Goal: Task Accomplishment & Management: Manage account settings

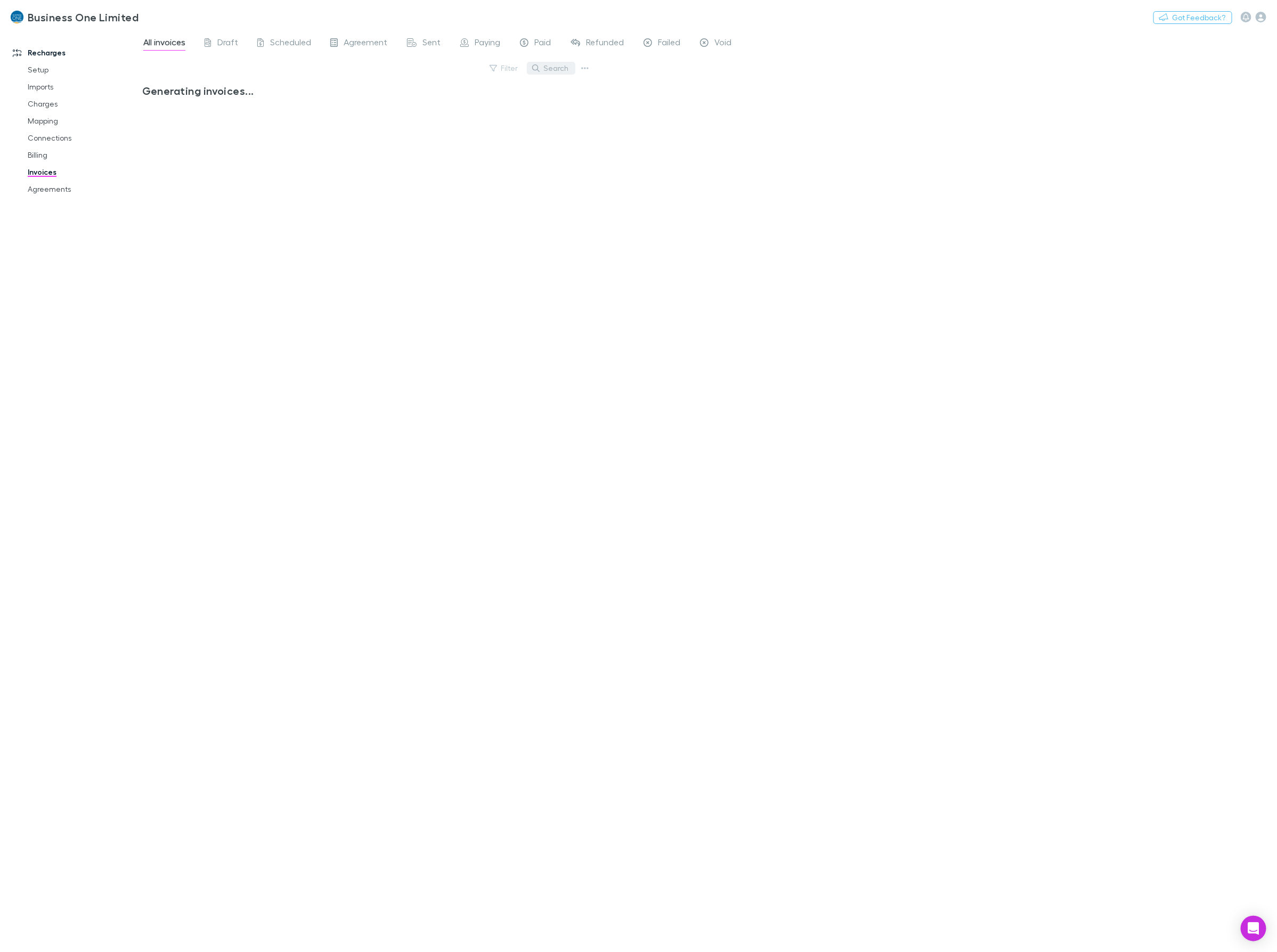
click at [558, 66] on button "Search" at bounding box center [551, 68] width 48 height 13
type input "*****"
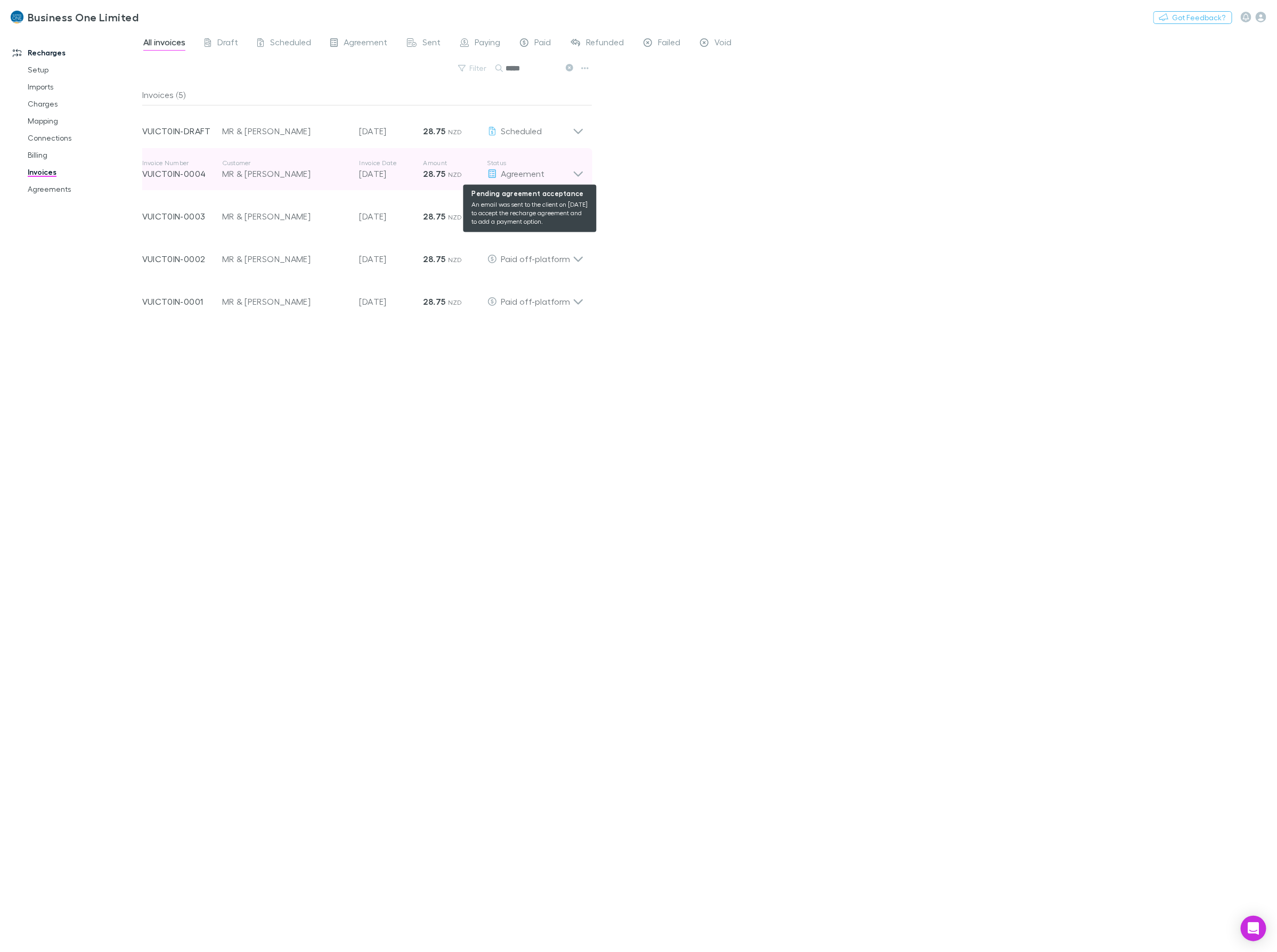
click at [561, 177] on div "Agreement" at bounding box center [530, 174] width 85 height 13
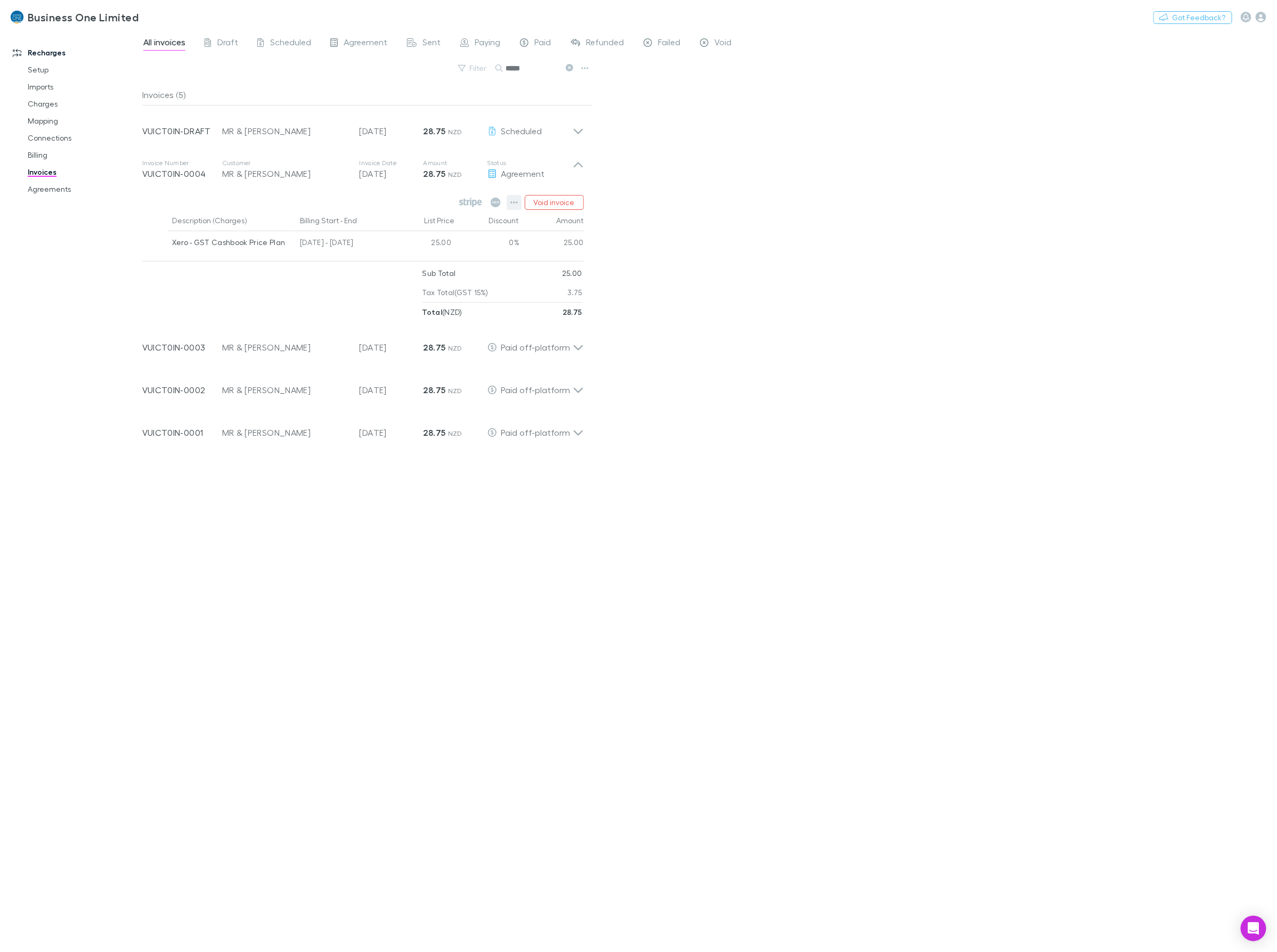
click at [513, 201] on icon "button" at bounding box center [514, 202] width 7 height 9
click at [395, 266] on p "Mark as paid" at bounding box center [448, 265] width 129 height 13
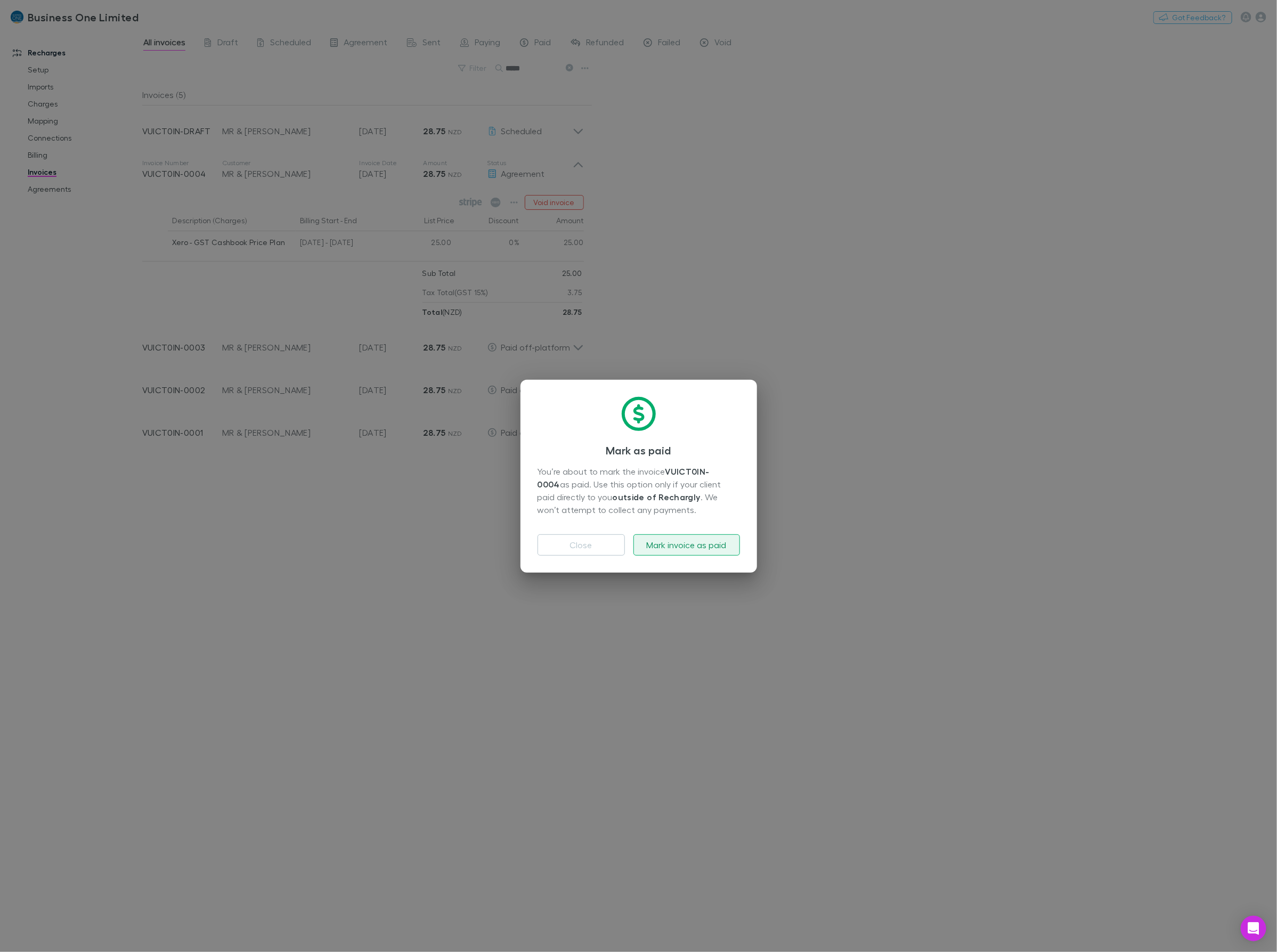
click at [670, 550] on button "Mark invoice as paid" at bounding box center [687, 545] width 106 height 21
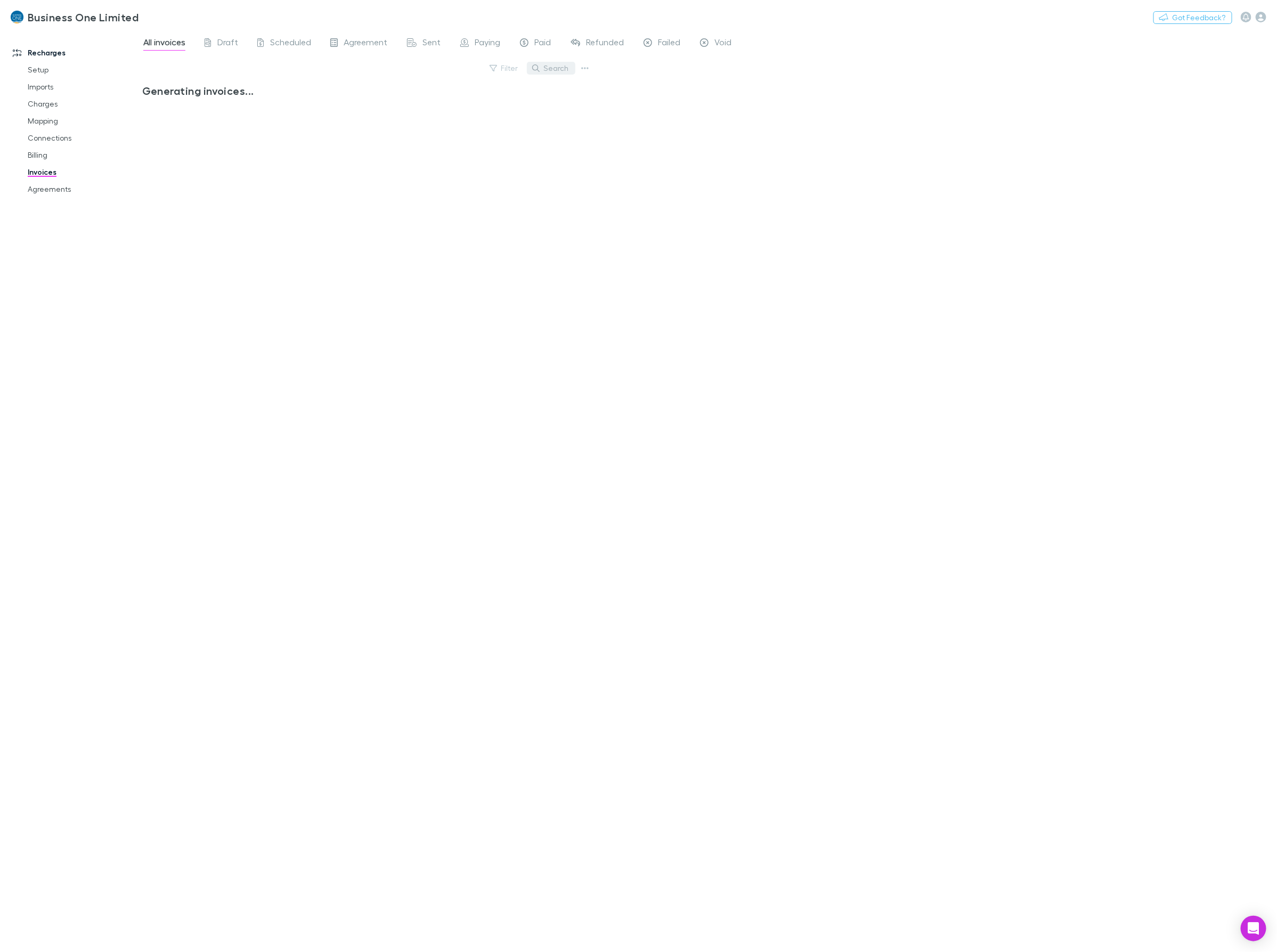
click at [554, 67] on button "Search" at bounding box center [551, 68] width 48 height 13
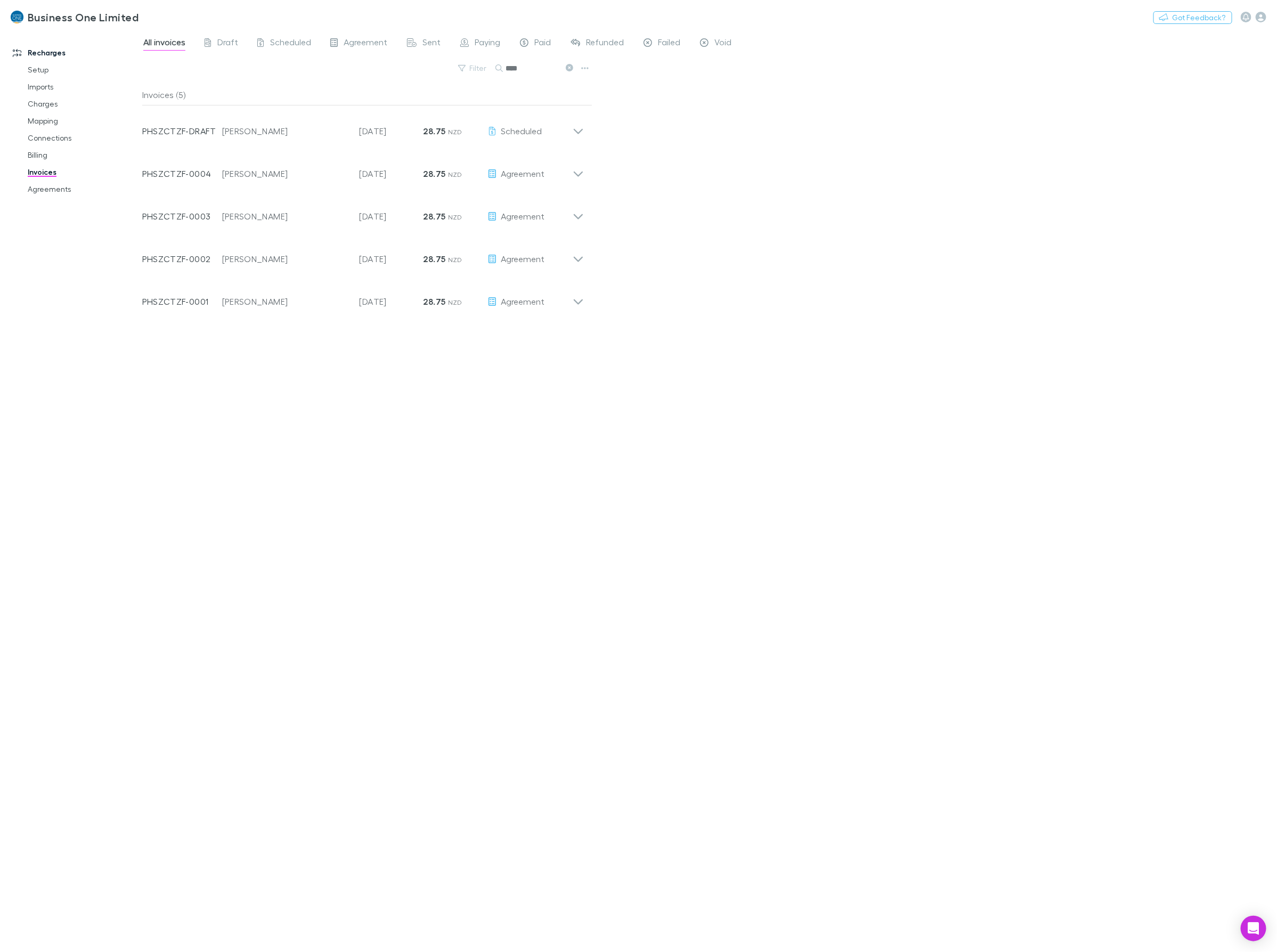
type input "****"
click at [578, 304] on icon at bounding box center [578, 302] width 9 height 5
click at [517, 332] on icon "button" at bounding box center [514, 330] width 7 height 9
click at [406, 387] on p "Mark as paid" at bounding box center [448, 393] width 129 height 13
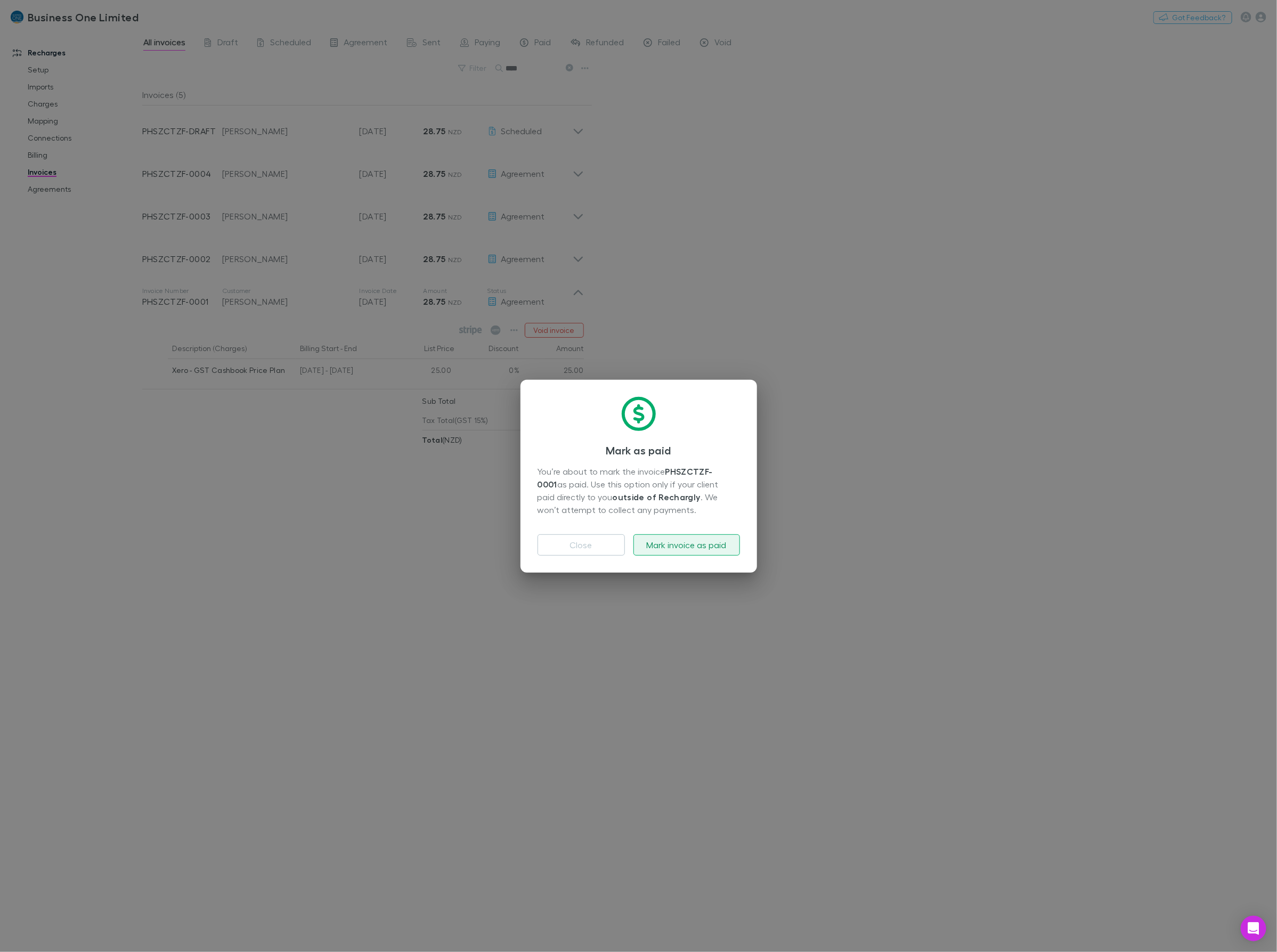
click at [666, 547] on button "Mark invoice as paid" at bounding box center [687, 545] width 106 height 21
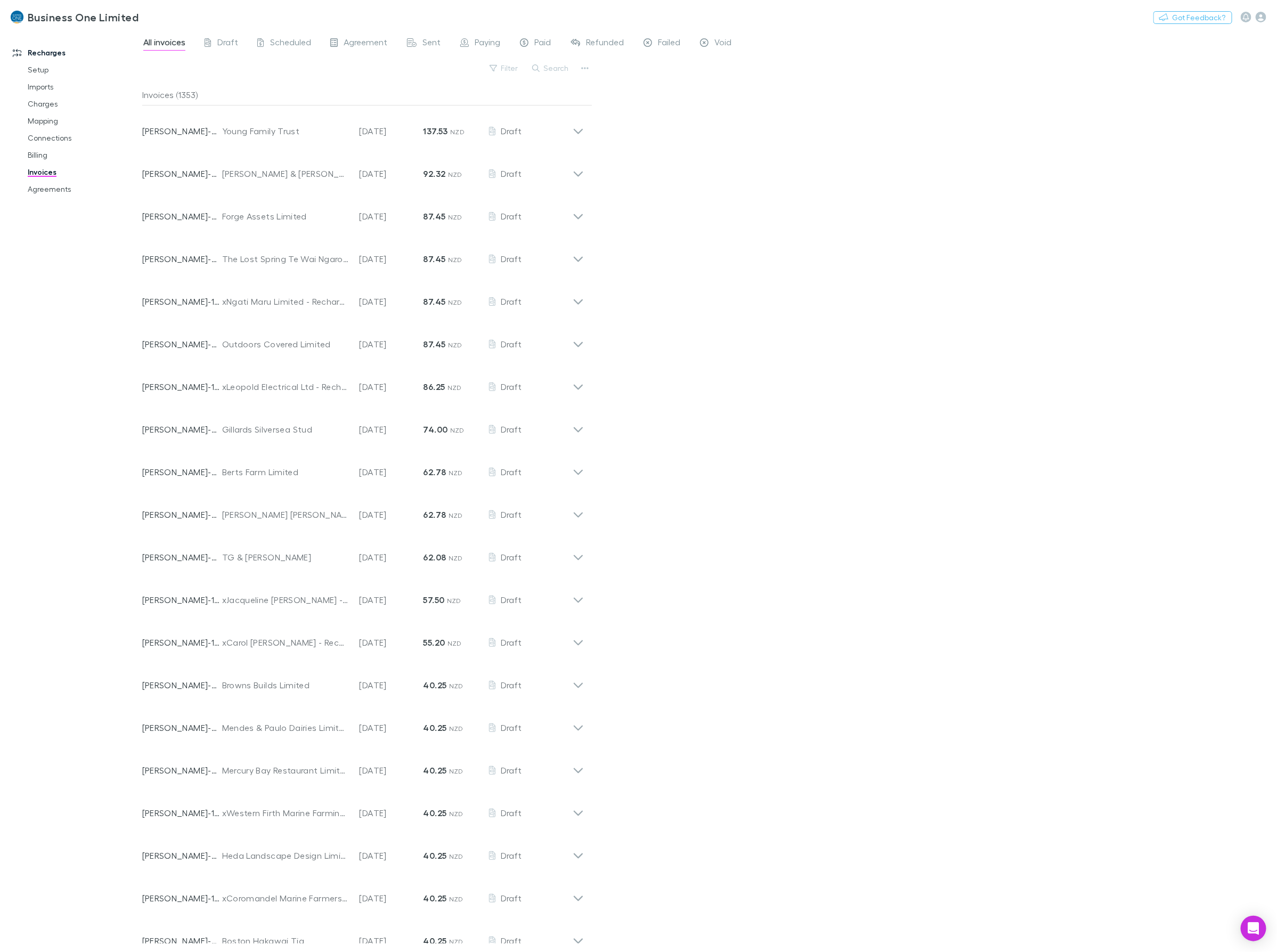
click at [550, 70] on button "Search" at bounding box center [551, 68] width 48 height 13
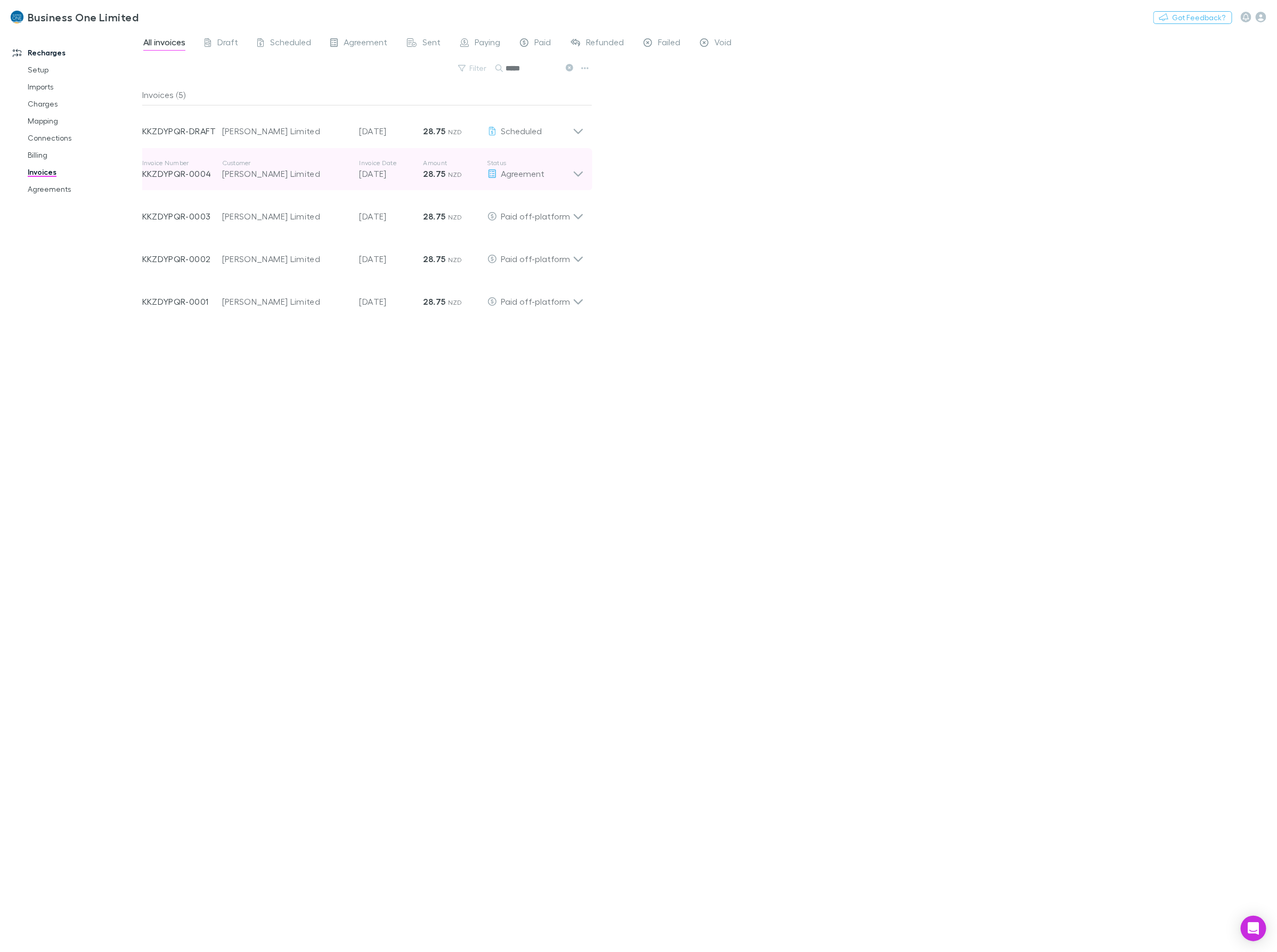
type input "*****"
click at [586, 172] on div "Invoice Number KKZDYPQR-0004 Customer Kevin Forsman Limited Invoice Date 20 Sep…" at bounding box center [363, 169] width 459 height 43
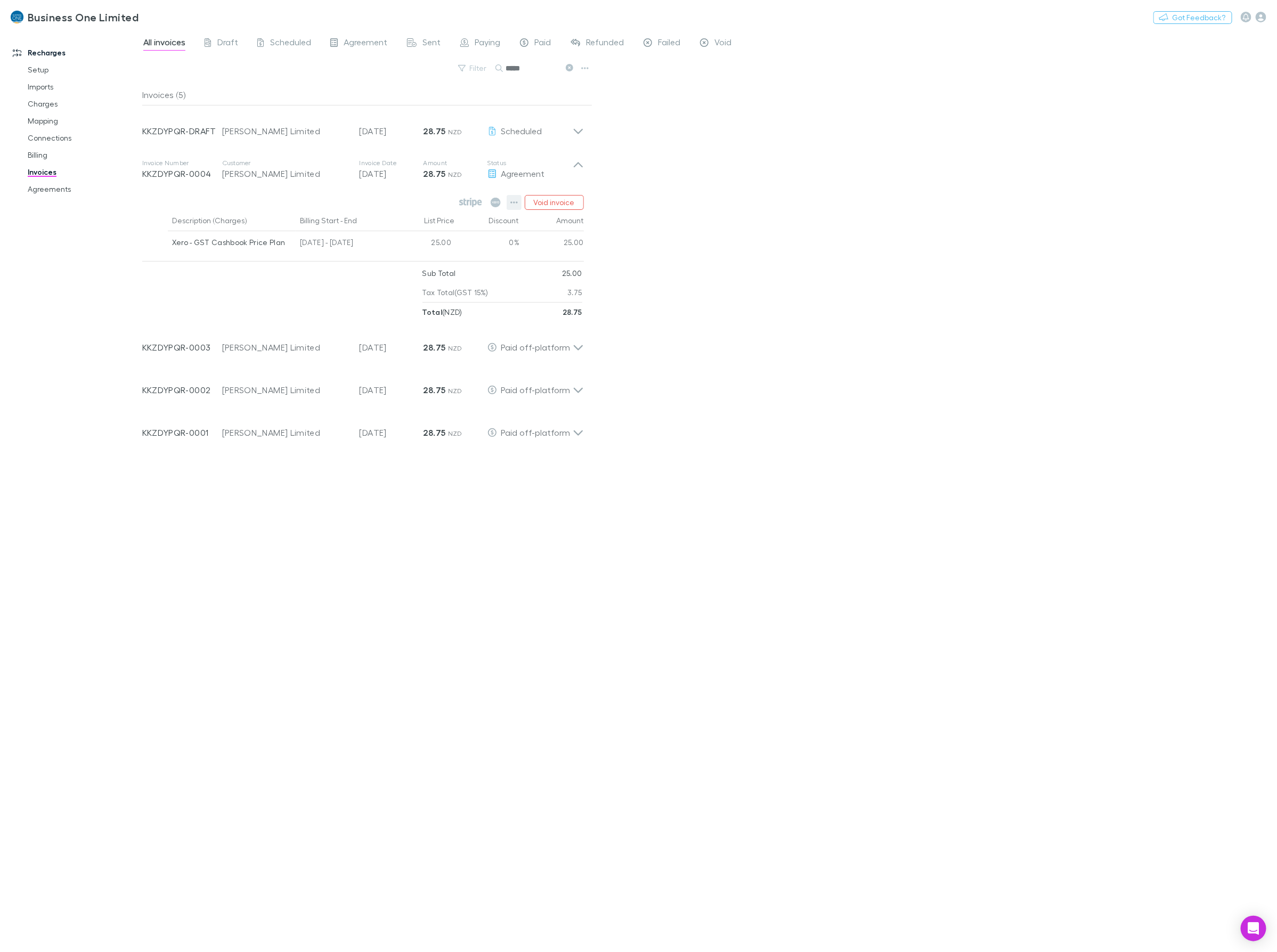
click at [510, 204] on button "button" at bounding box center [514, 203] width 15 height 15
click at [421, 262] on p "Mark as paid" at bounding box center [448, 265] width 129 height 13
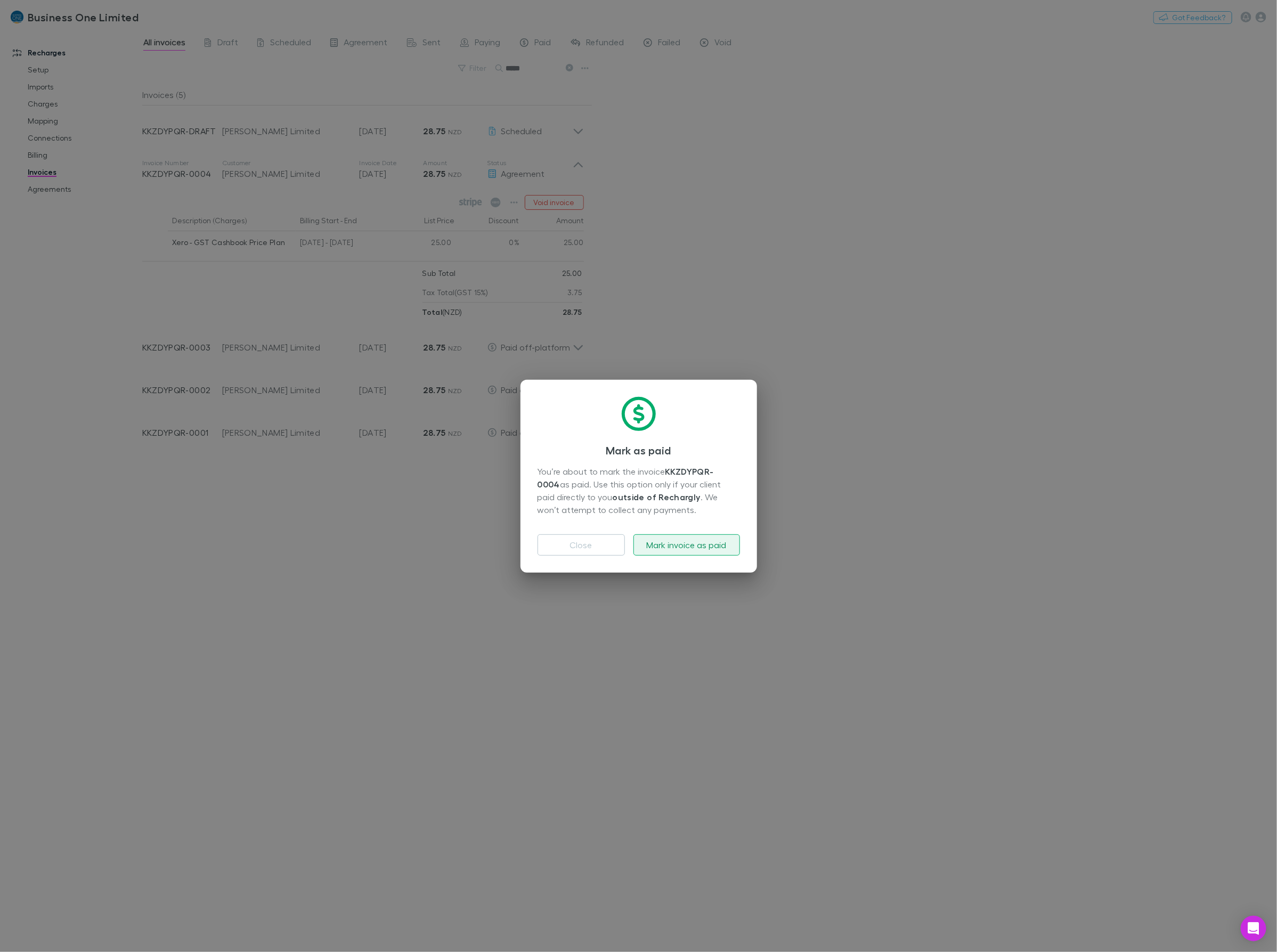
click at [678, 545] on button "Mark invoice as paid" at bounding box center [687, 545] width 106 height 21
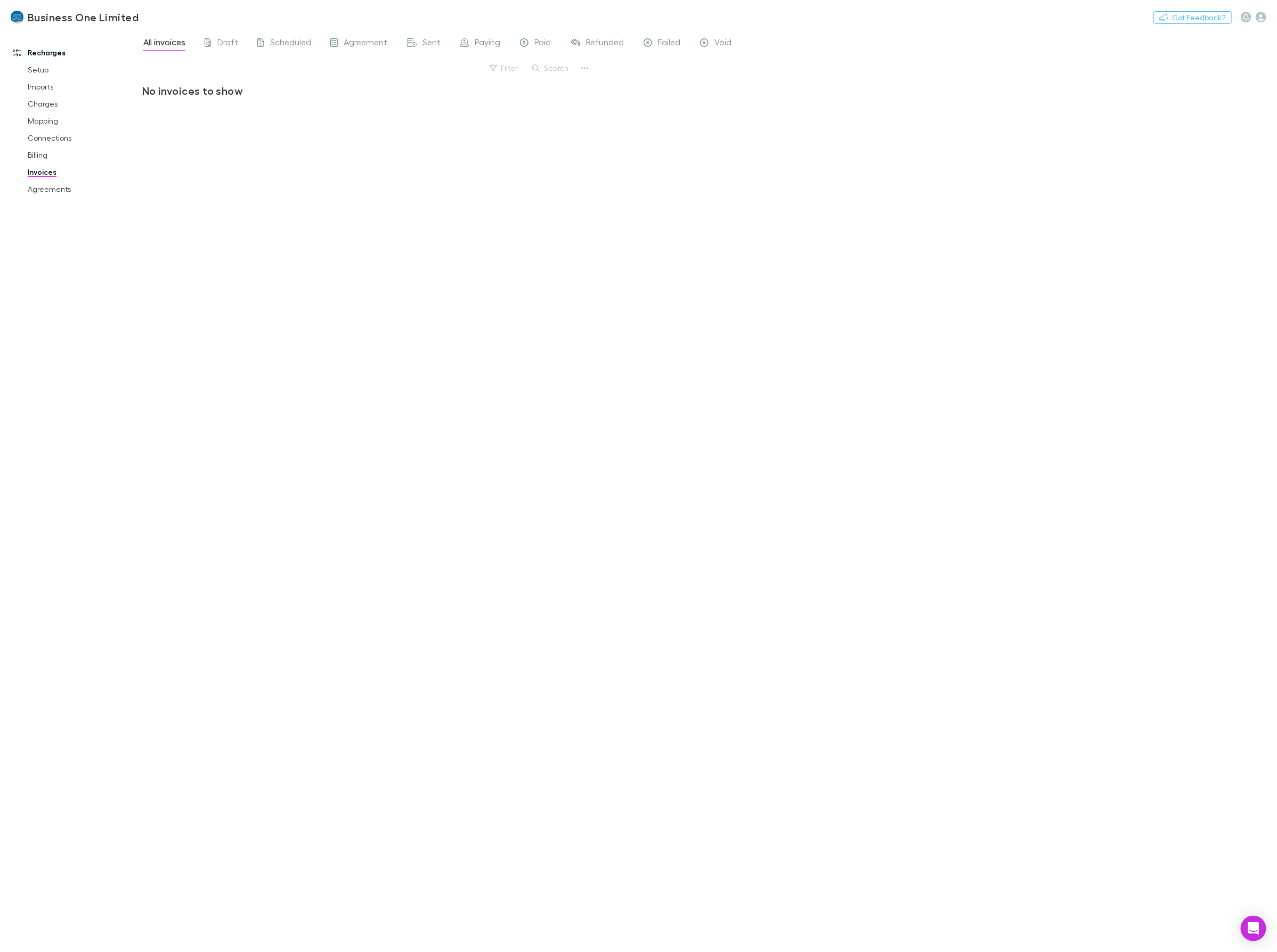
click at [557, 63] on button "Search" at bounding box center [551, 68] width 48 height 13
type input "*****"
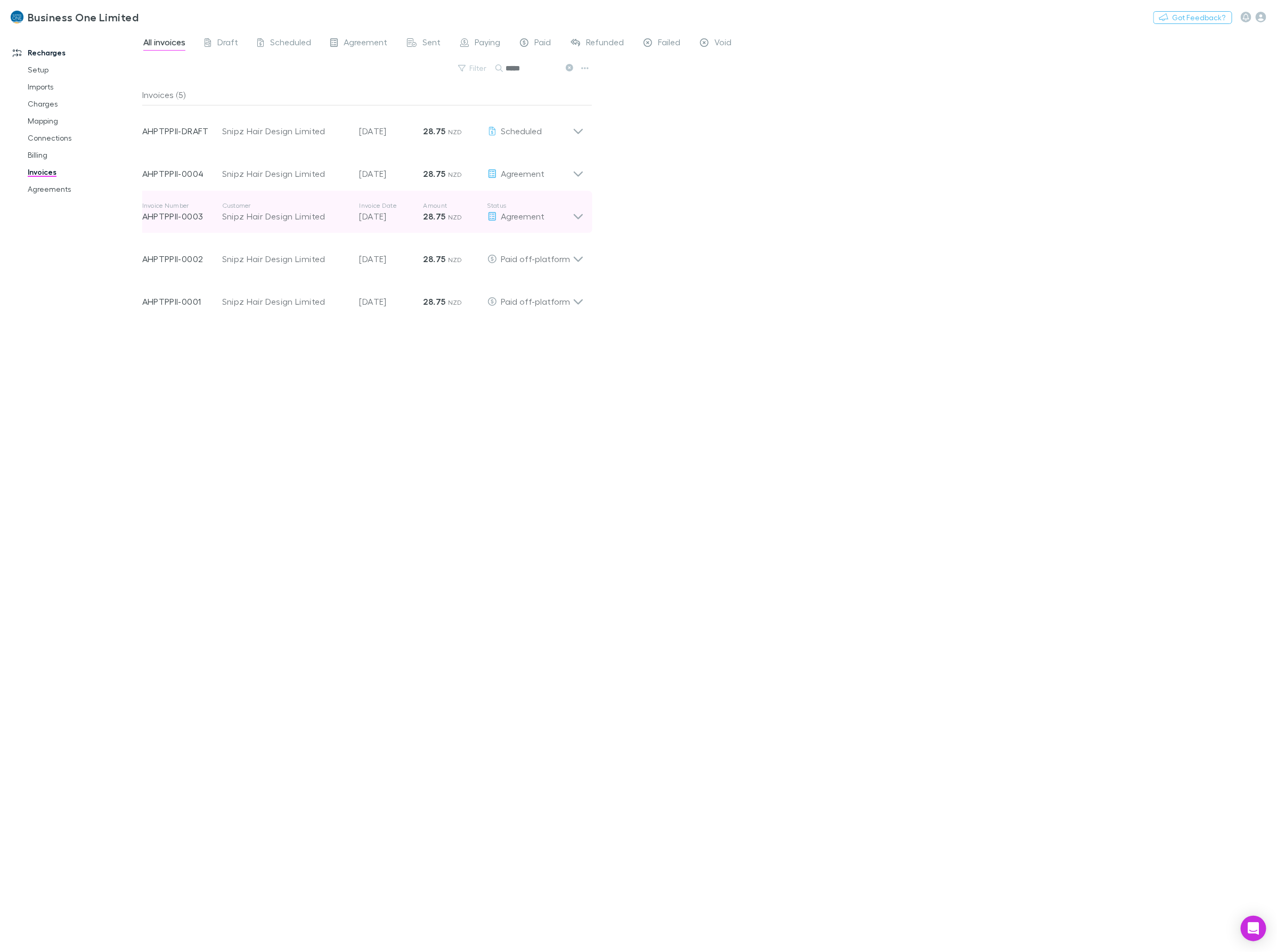
click at [578, 216] on icon at bounding box center [578, 212] width 11 height 21
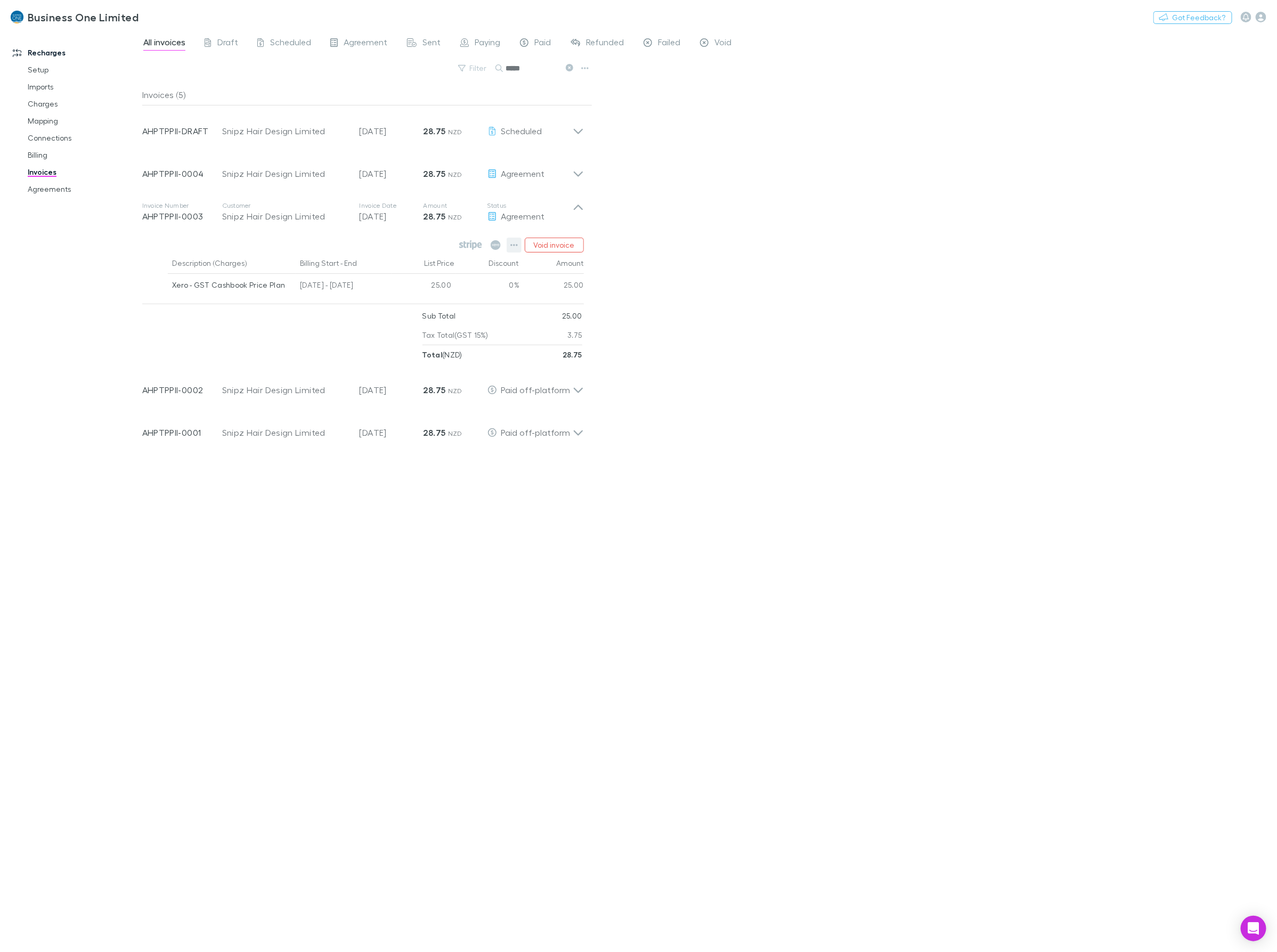
click at [513, 240] on button "button" at bounding box center [514, 245] width 15 height 15
click at [428, 301] on p "Mark as paid" at bounding box center [448, 307] width 129 height 13
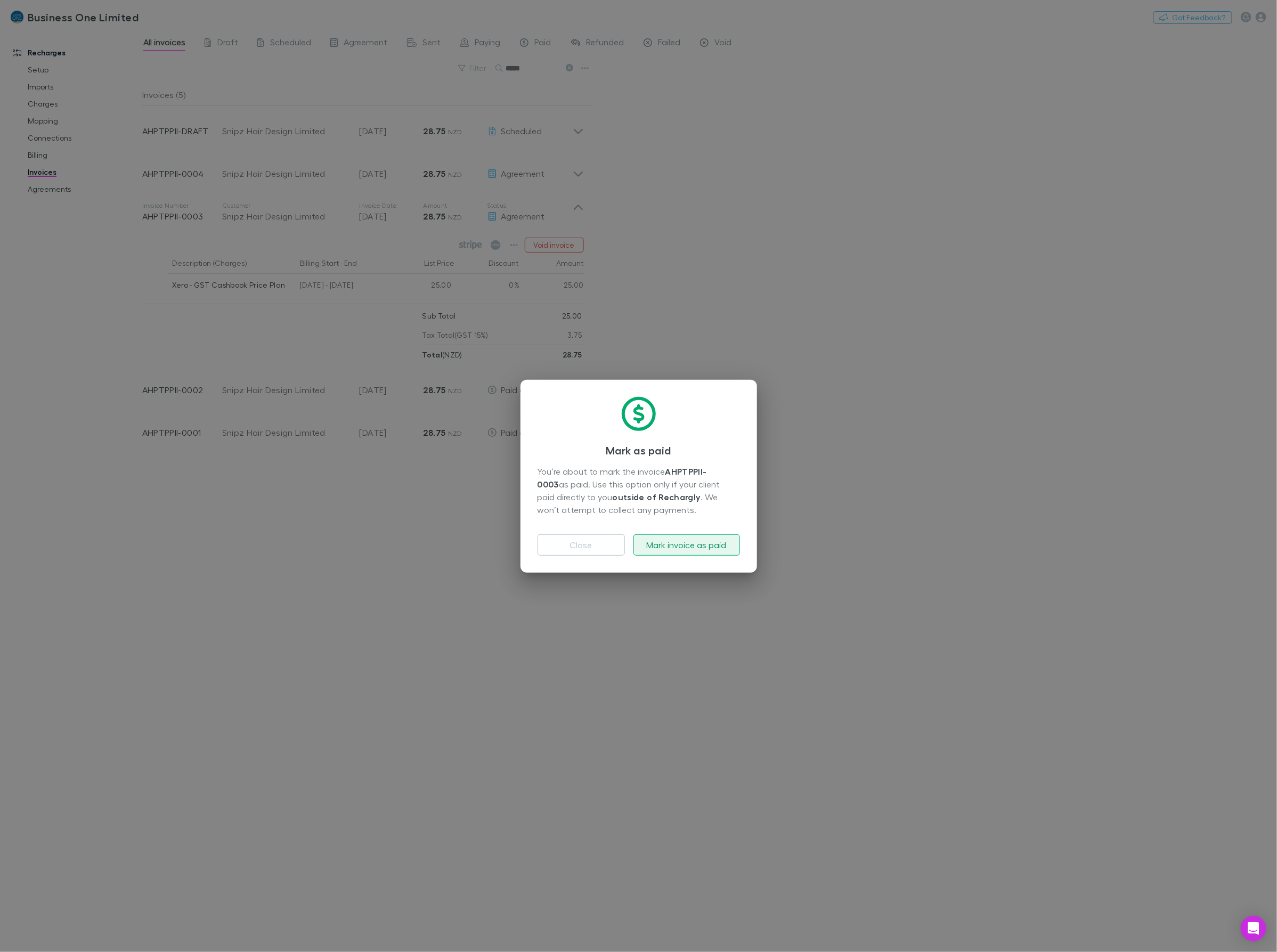
click at [677, 549] on button "Mark invoice as paid" at bounding box center [687, 545] width 106 height 21
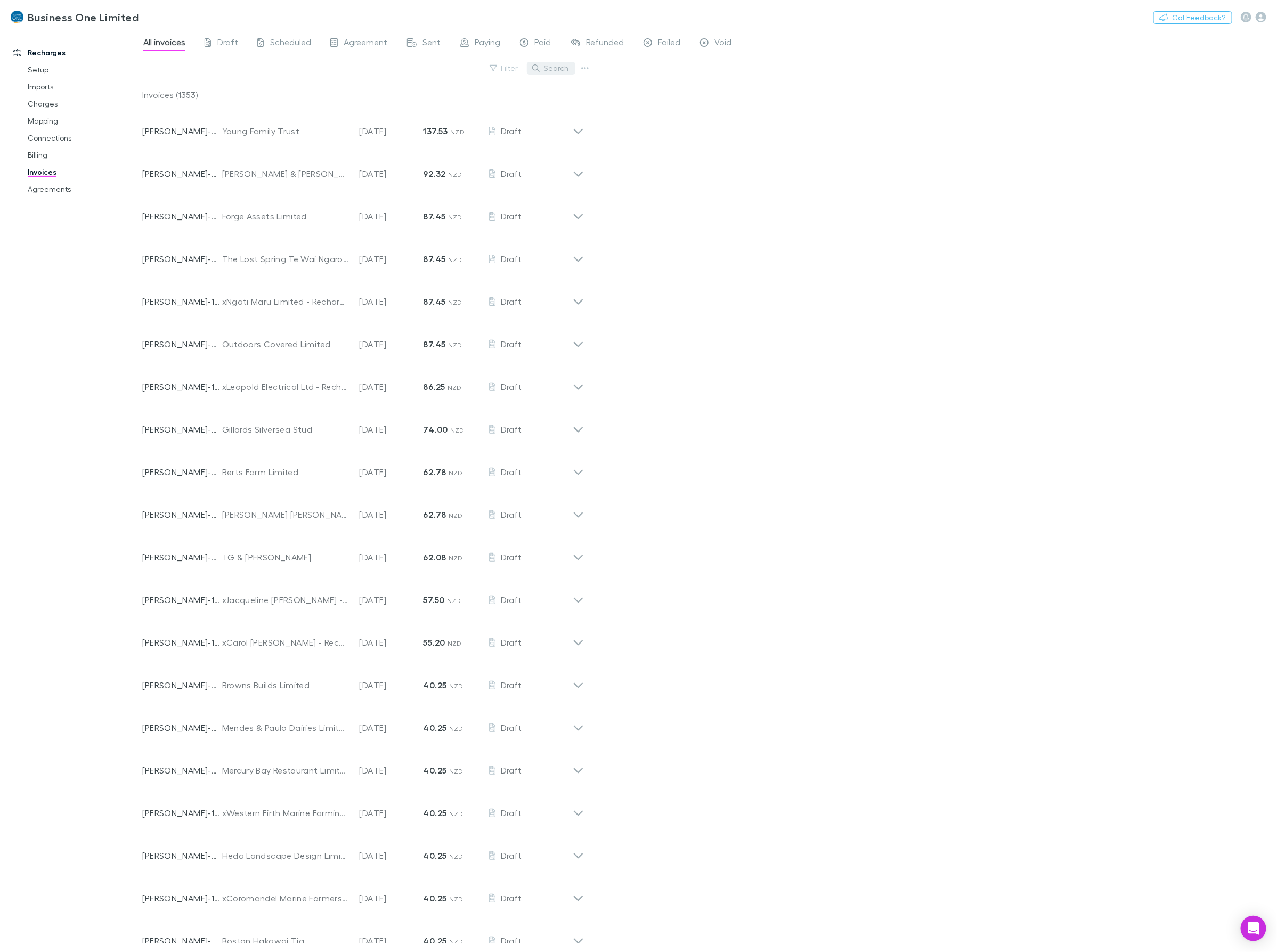
click at [543, 64] on button "Search" at bounding box center [551, 68] width 48 height 13
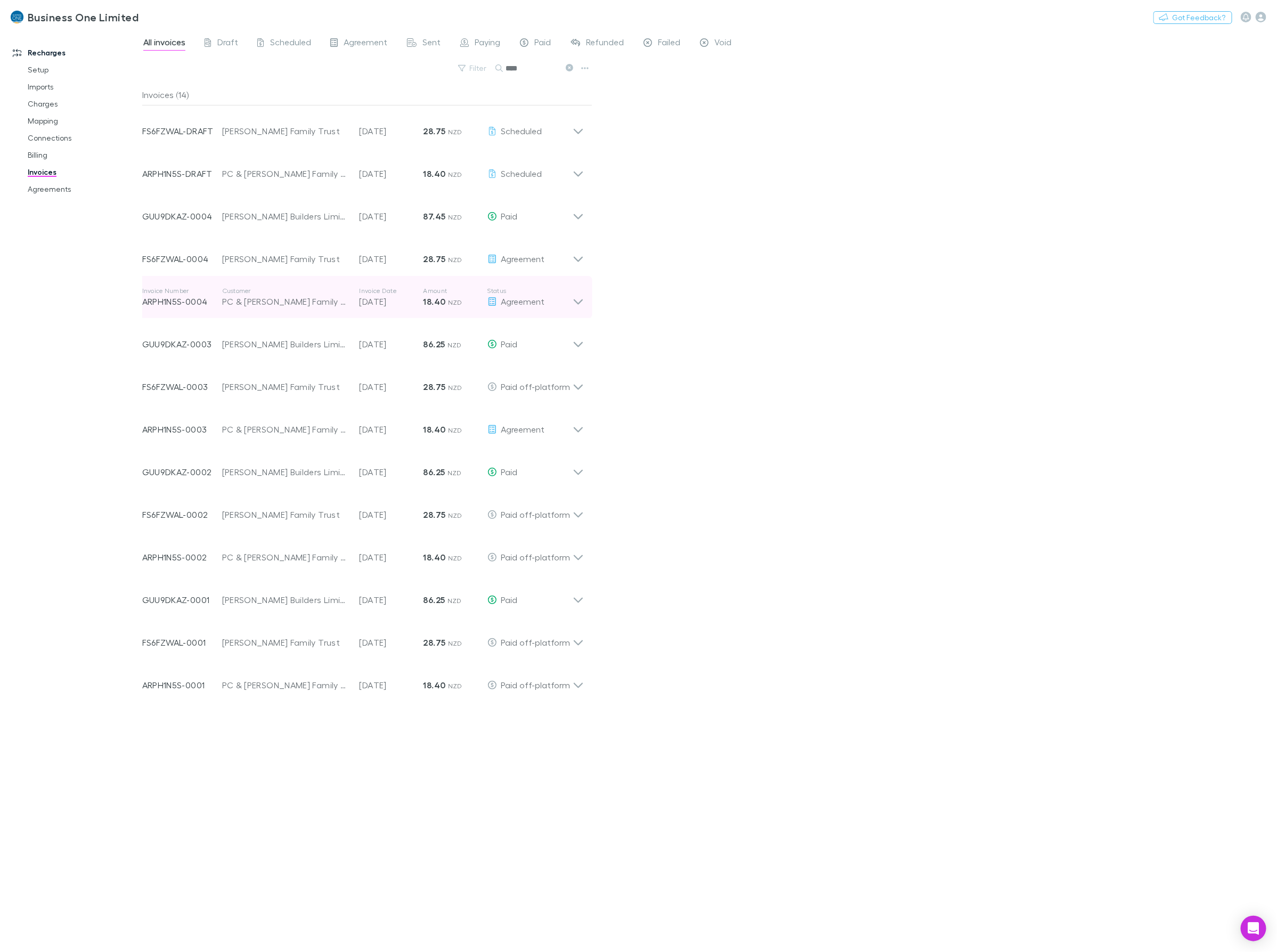
click at [571, 293] on p "Status" at bounding box center [530, 291] width 85 height 9
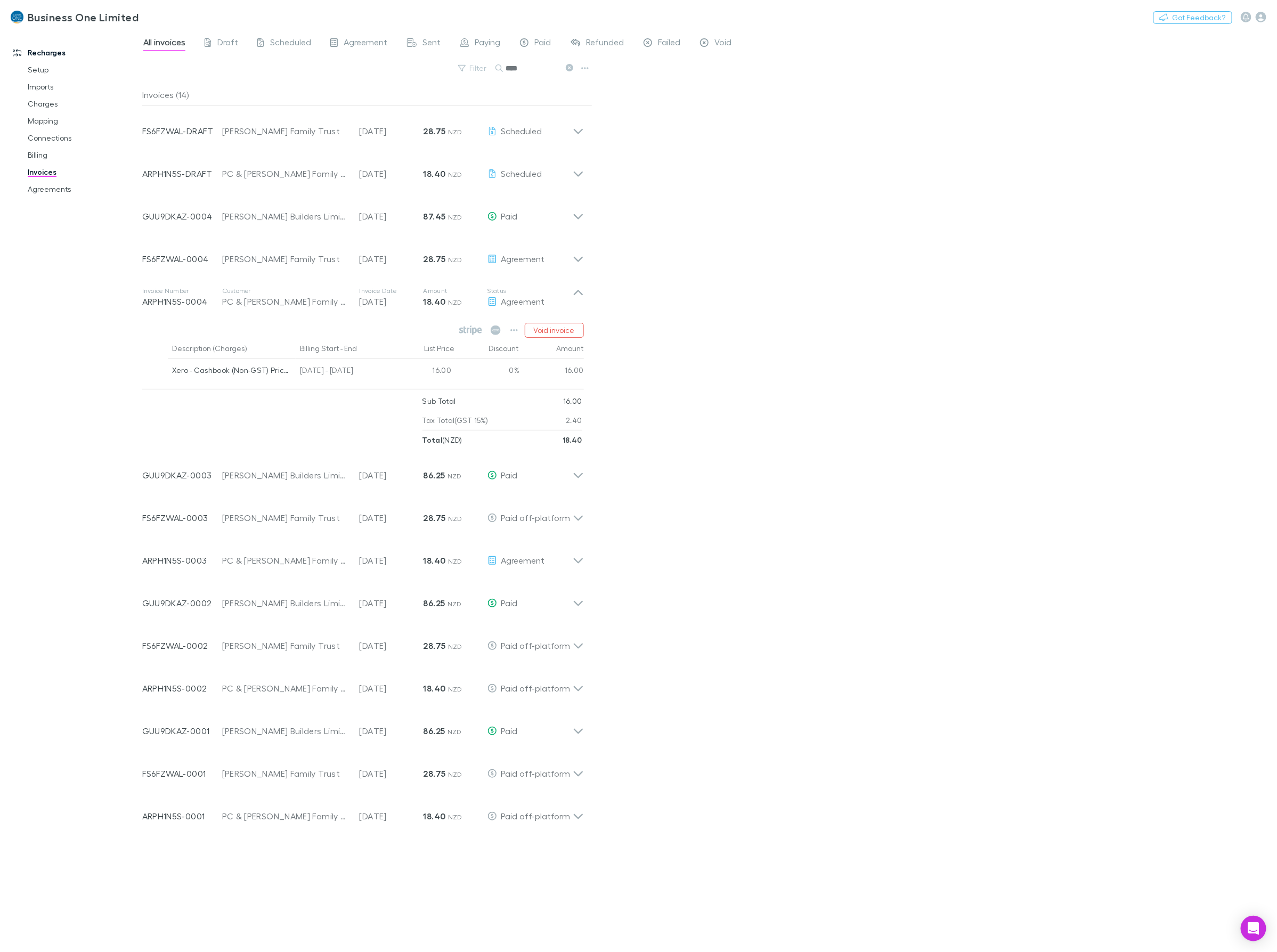
drag, startPoint x: 539, startPoint y: 61, endPoint x: 379, endPoint y: 82, distance: 161.4
click at [379, 82] on div "Filter Search ****" at bounding box center [367, 73] width 450 height 24
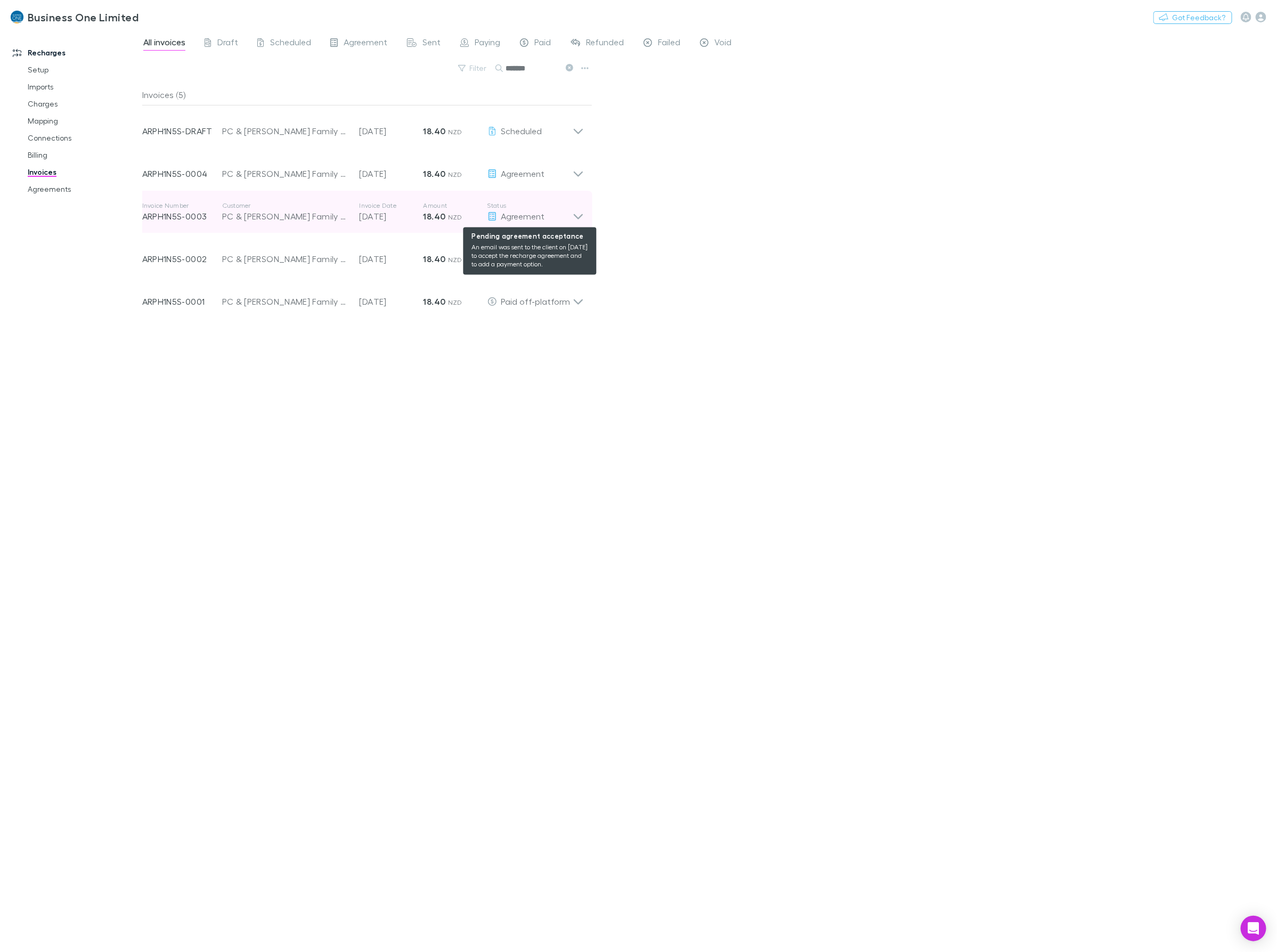
click at [570, 214] on div "Agreement" at bounding box center [530, 216] width 85 height 13
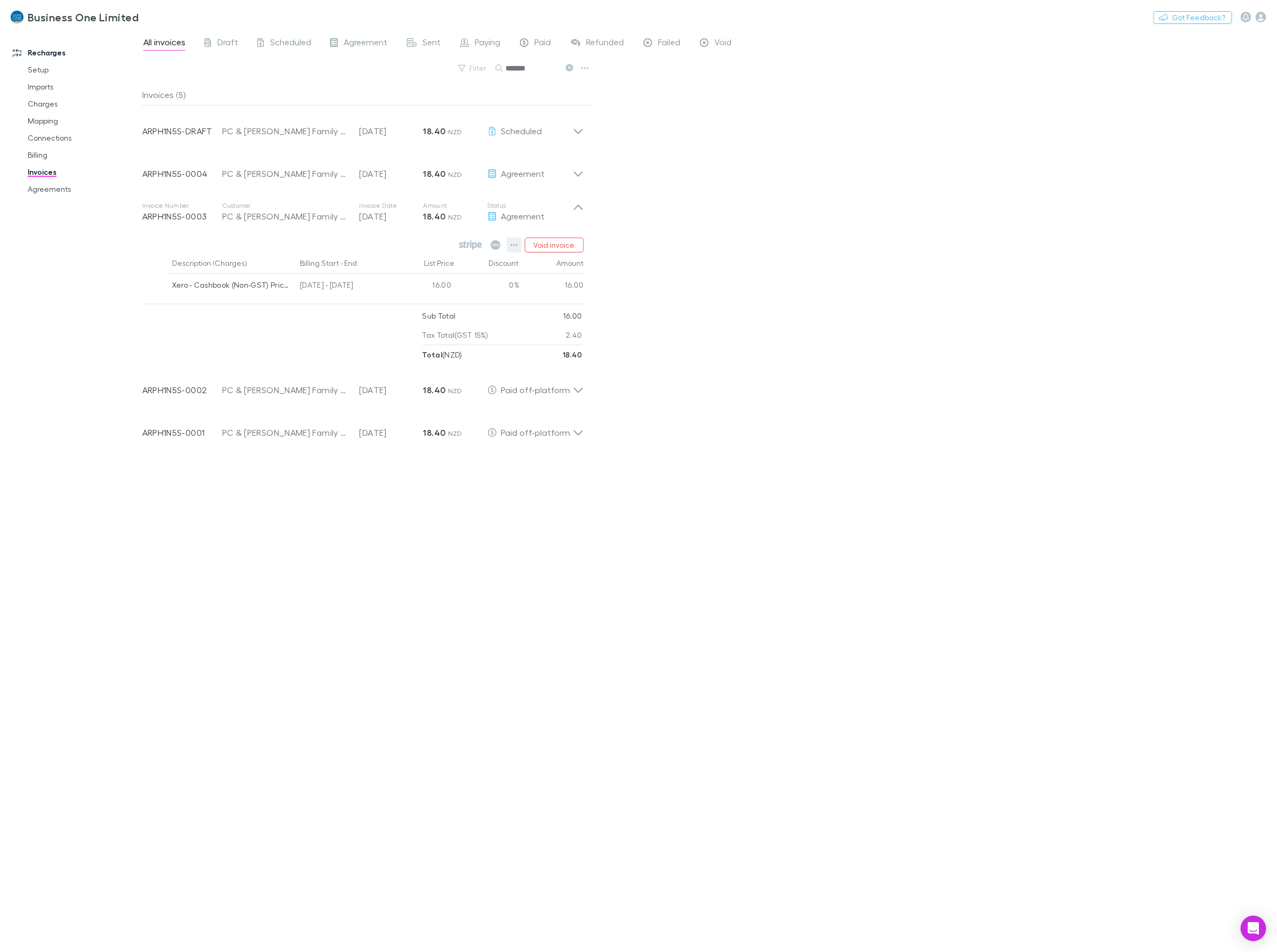
click at [509, 246] on button "button" at bounding box center [514, 245] width 15 height 15
click at [428, 309] on p "Mark as paid" at bounding box center [448, 307] width 129 height 13
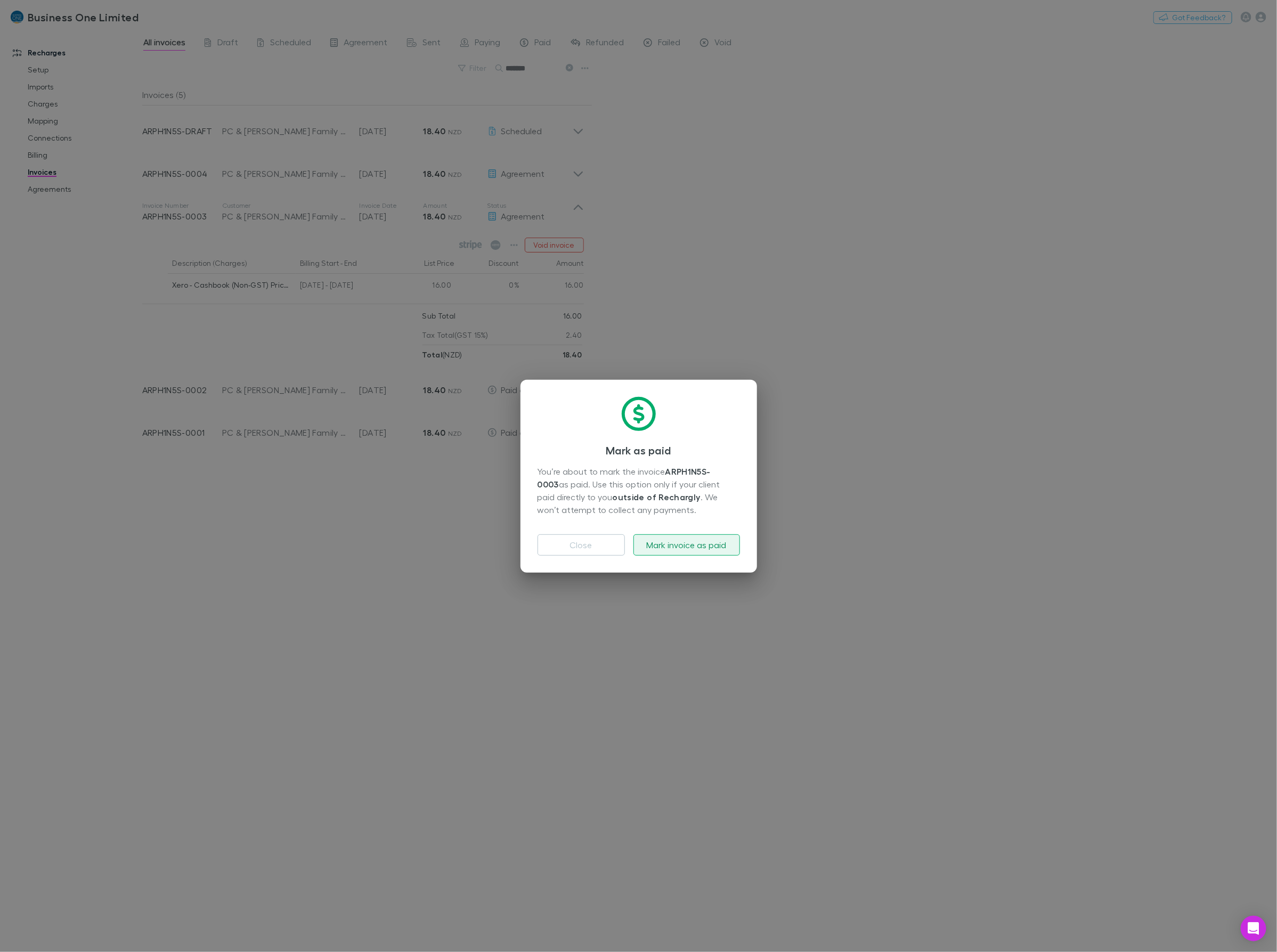
click at [710, 549] on button "Mark invoice as paid" at bounding box center [687, 545] width 106 height 21
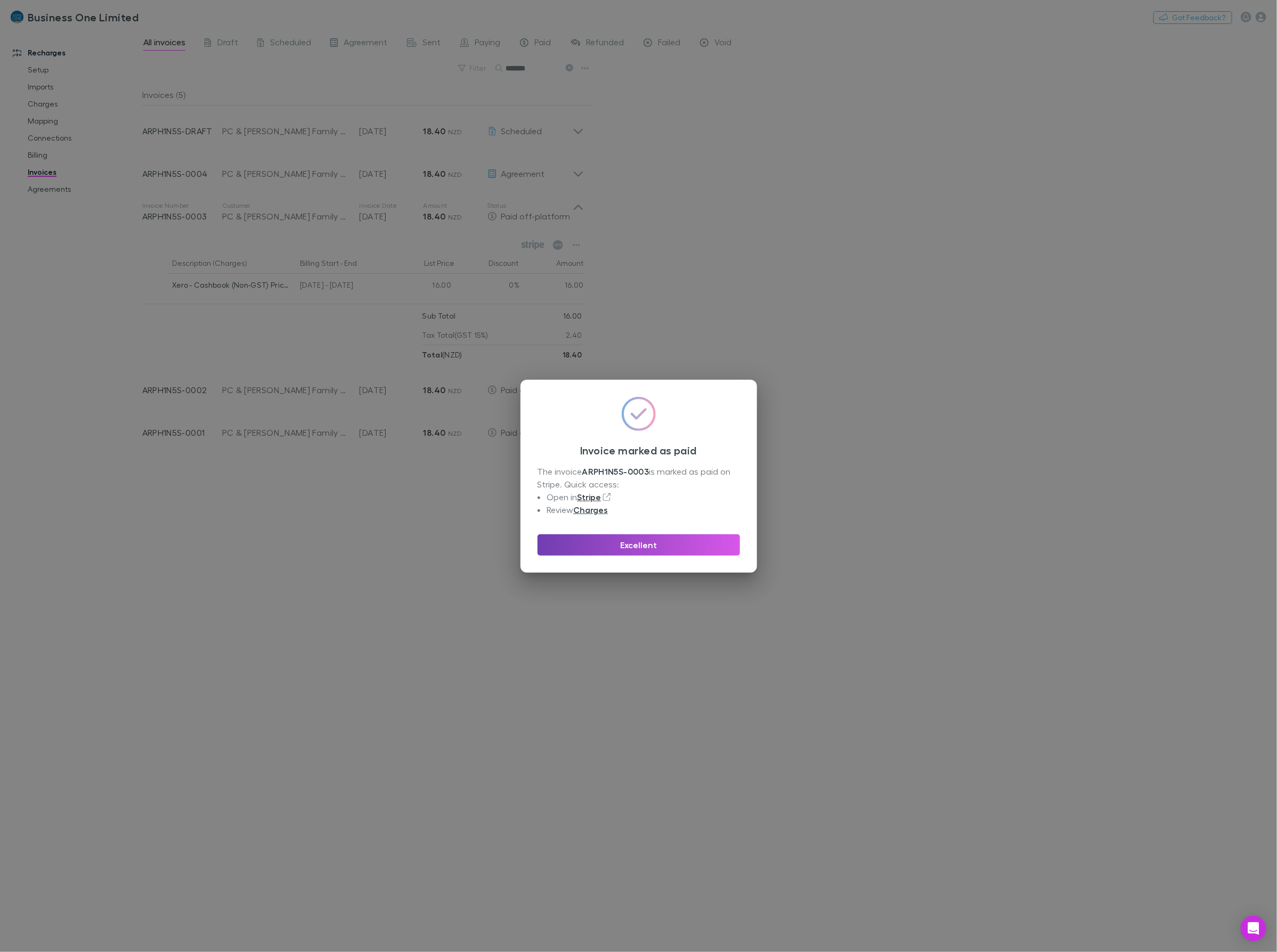
click at [616, 542] on button "Excellent" at bounding box center [639, 545] width 203 height 21
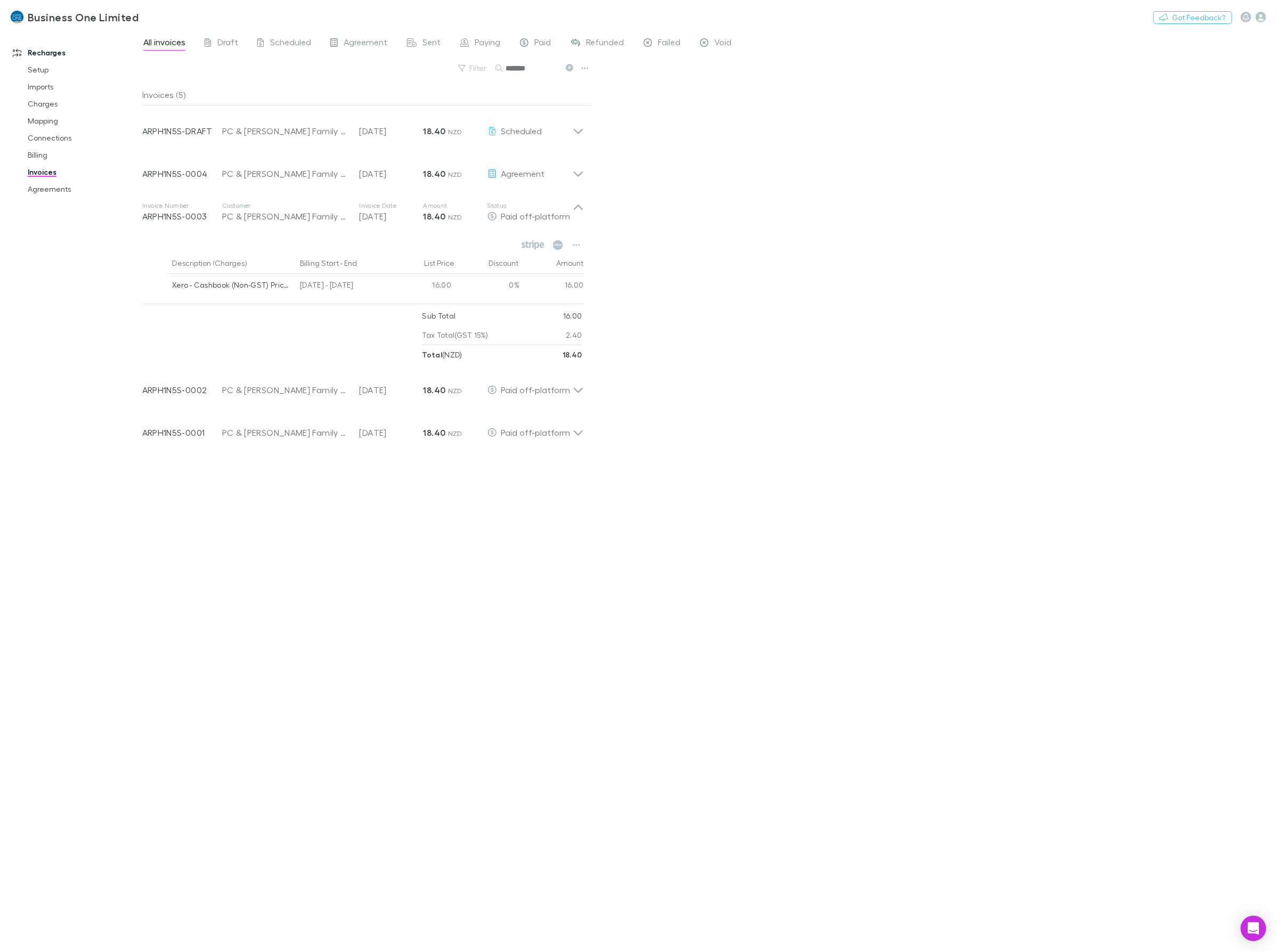
drag, startPoint x: 550, startPoint y: 68, endPoint x: 433, endPoint y: 72, distance: 117.1
click at [433, 72] on div "Filter Search *******" at bounding box center [367, 73] width 450 height 24
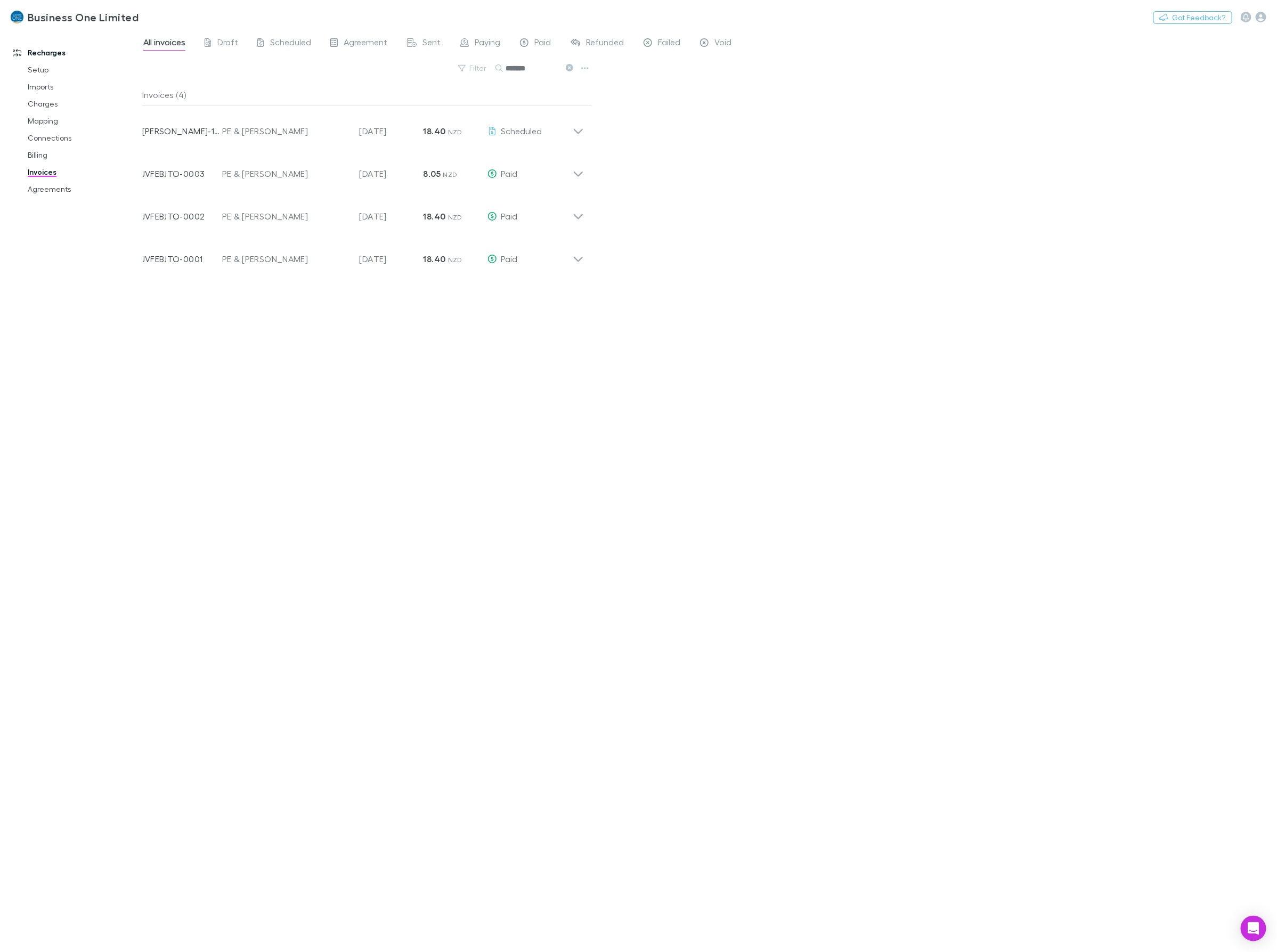
type input "*******"
click at [589, 123] on div "Invoice Number [PERSON_NAME]-1795 Customer PE & [PERSON_NAME] Invoice Date [DAT…" at bounding box center [363, 127] width 459 height 43
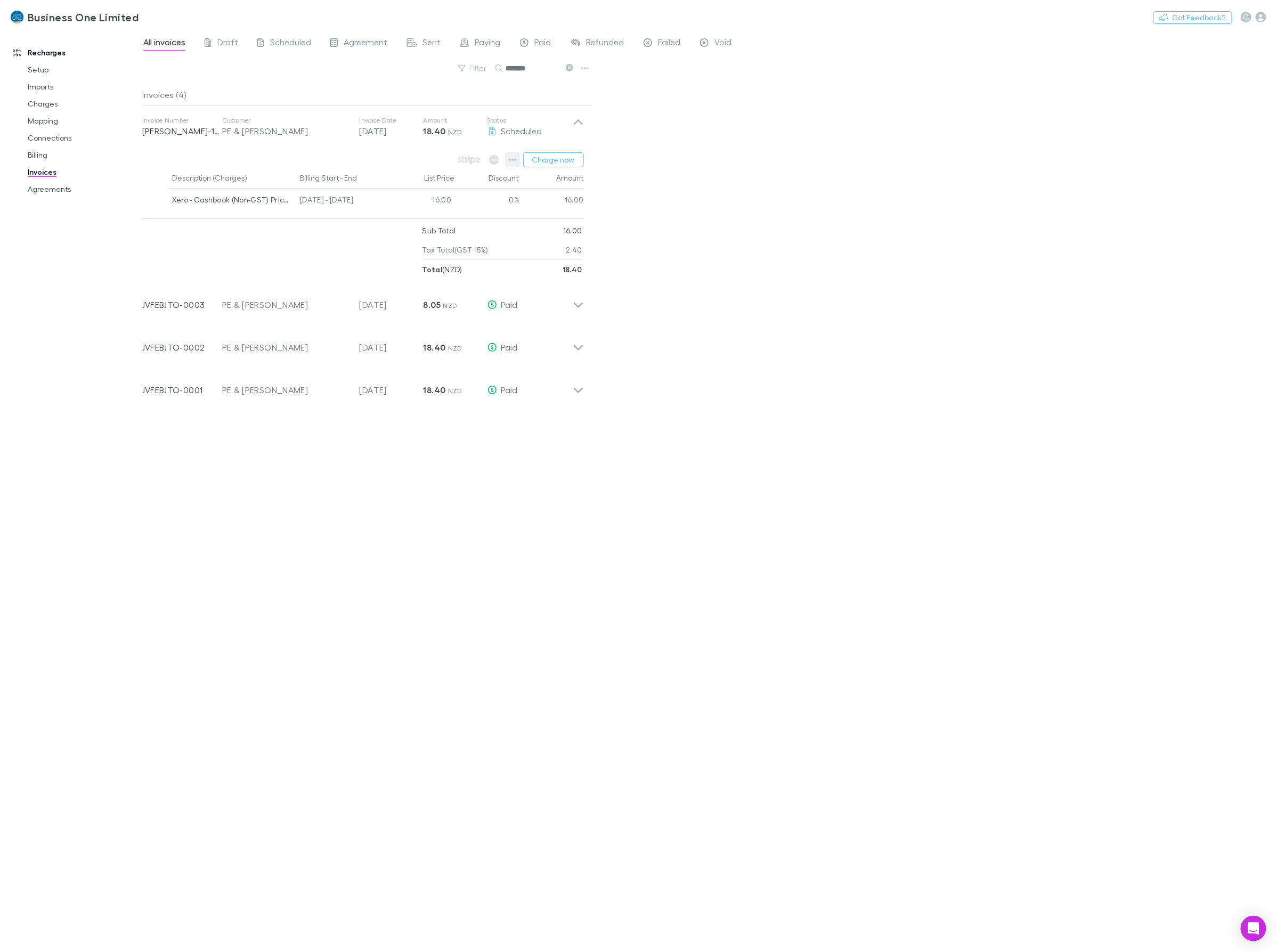
click at [513, 163] on button "button" at bounding box center [513, 160] width 15 height 15
click at [352, 600] on div at bounding box center [638, 476] width 1277 height 952
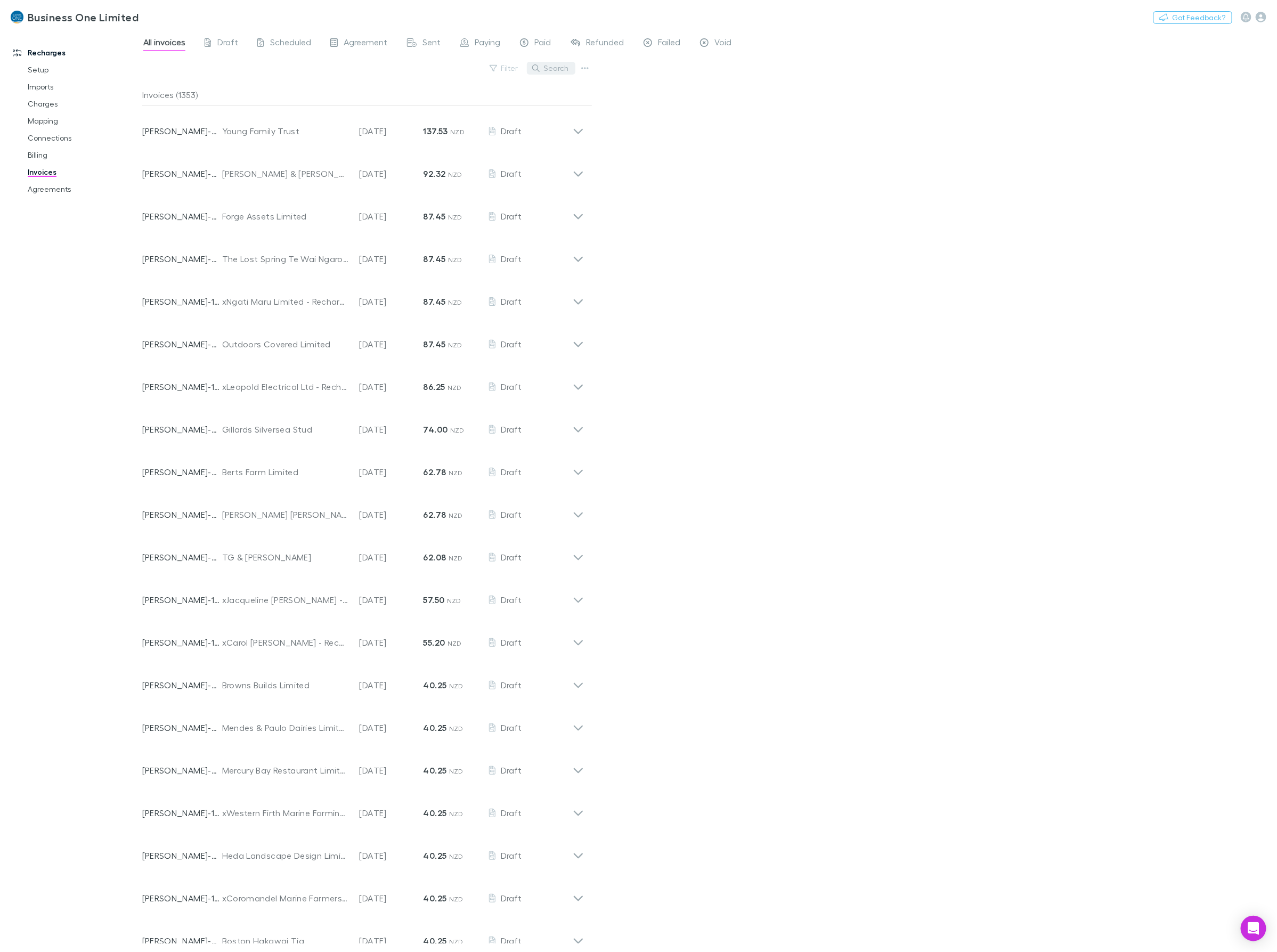
click at [549, 68] on button "Search" at bounding box center [551, 68] width 48 height 13
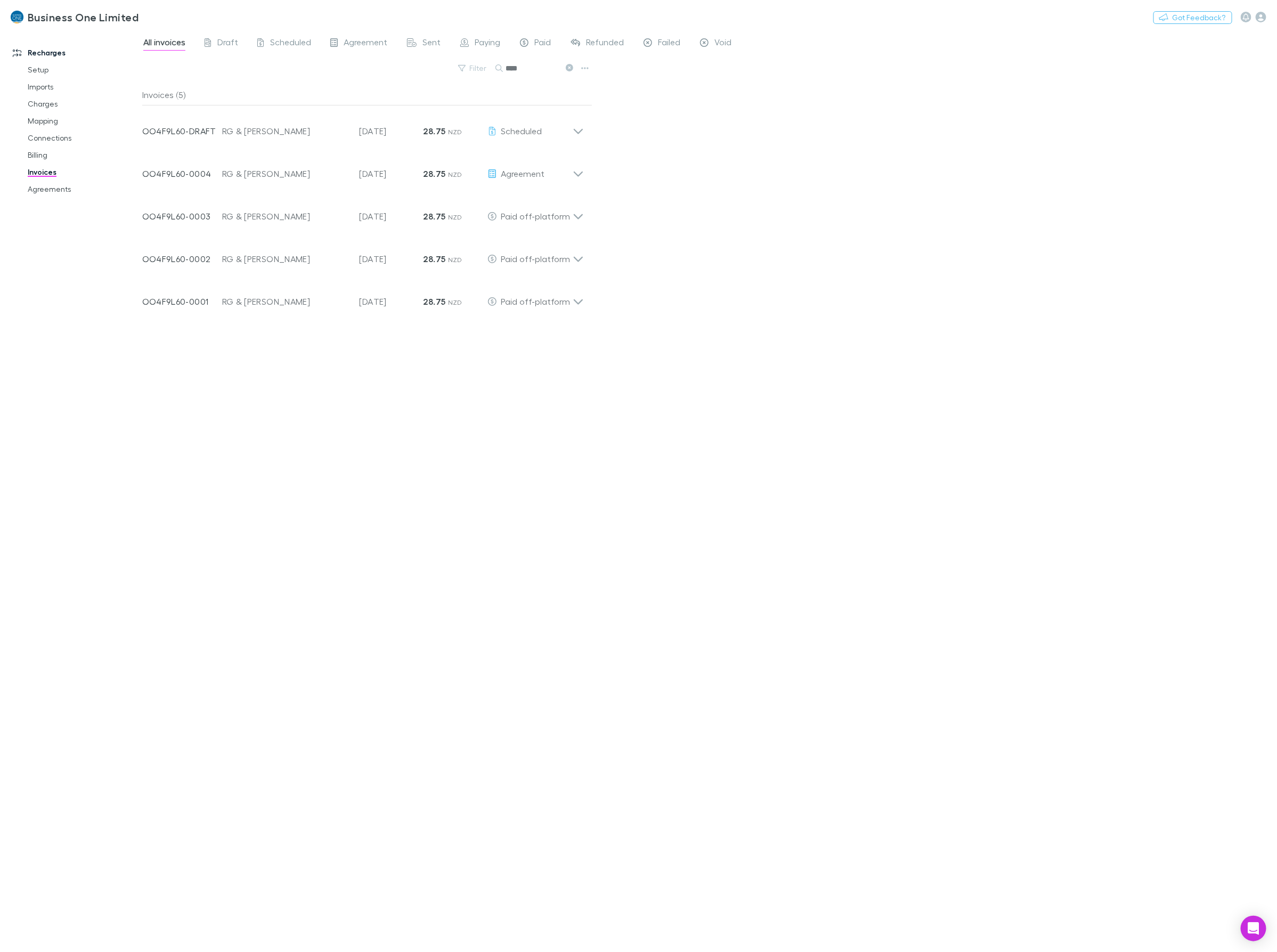
type input "****"
click at [581, 163] on icon at bounding box center [578, 169] width 11 height 21
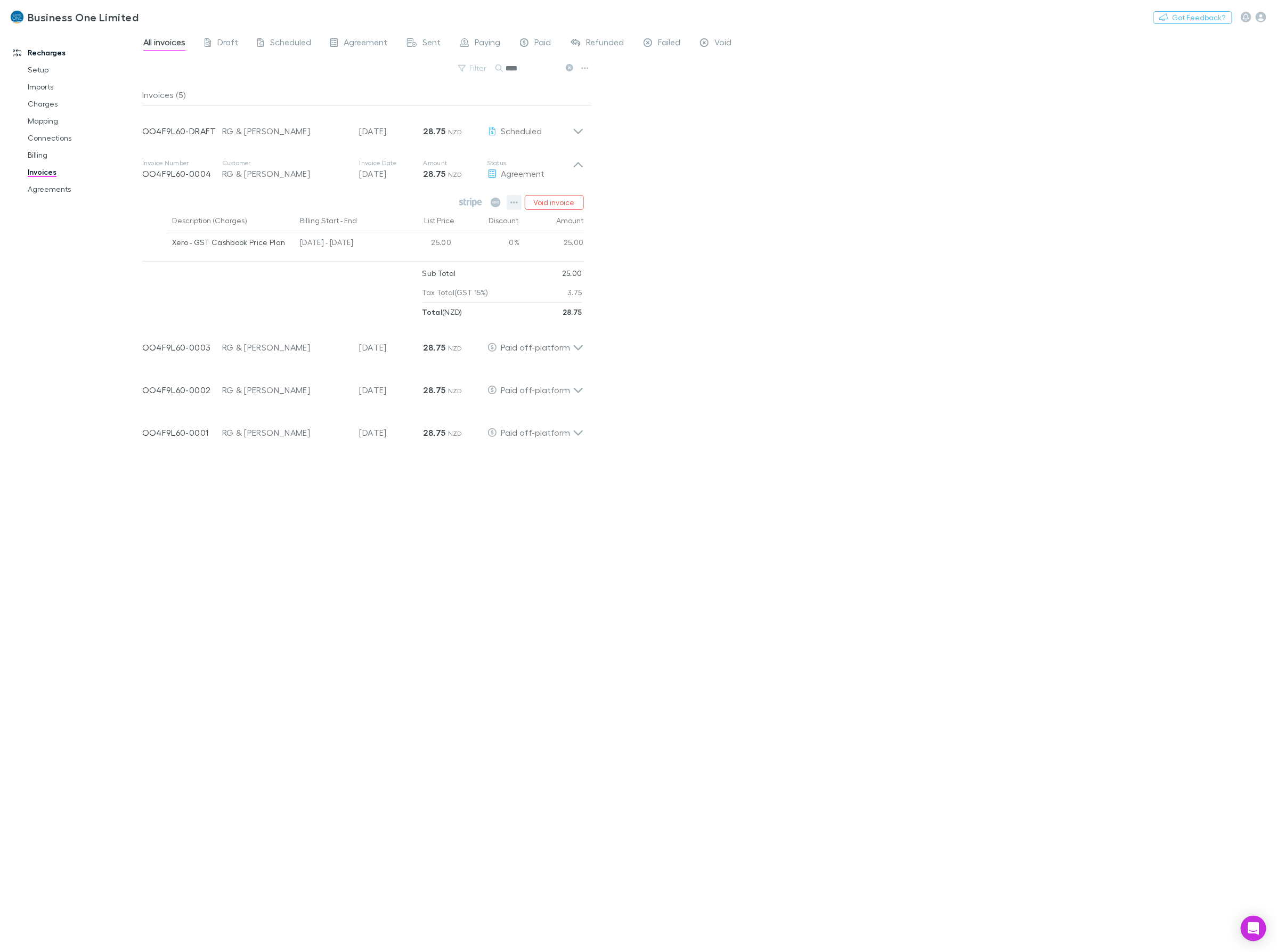
click at [508, 203] on button "button" at bounding box center [514, 203] width 15 height 15
click at [422, 264] on p "Mark as paid" at bounding box center [448, 265] width 129 height 13
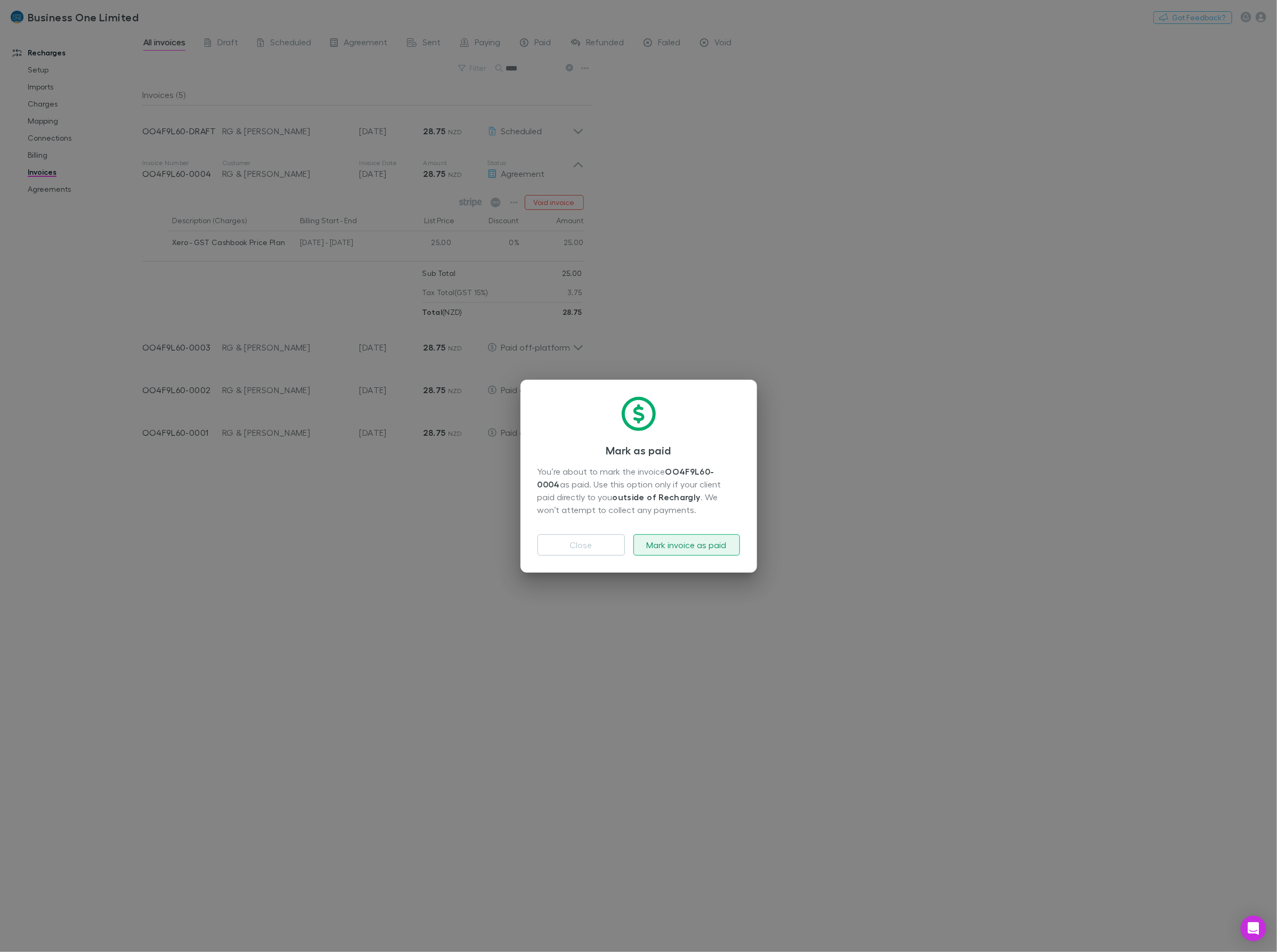
click at [707, 539] on button "Mark invoice as paid" at bounding box center [687, 545] width 106 height 21
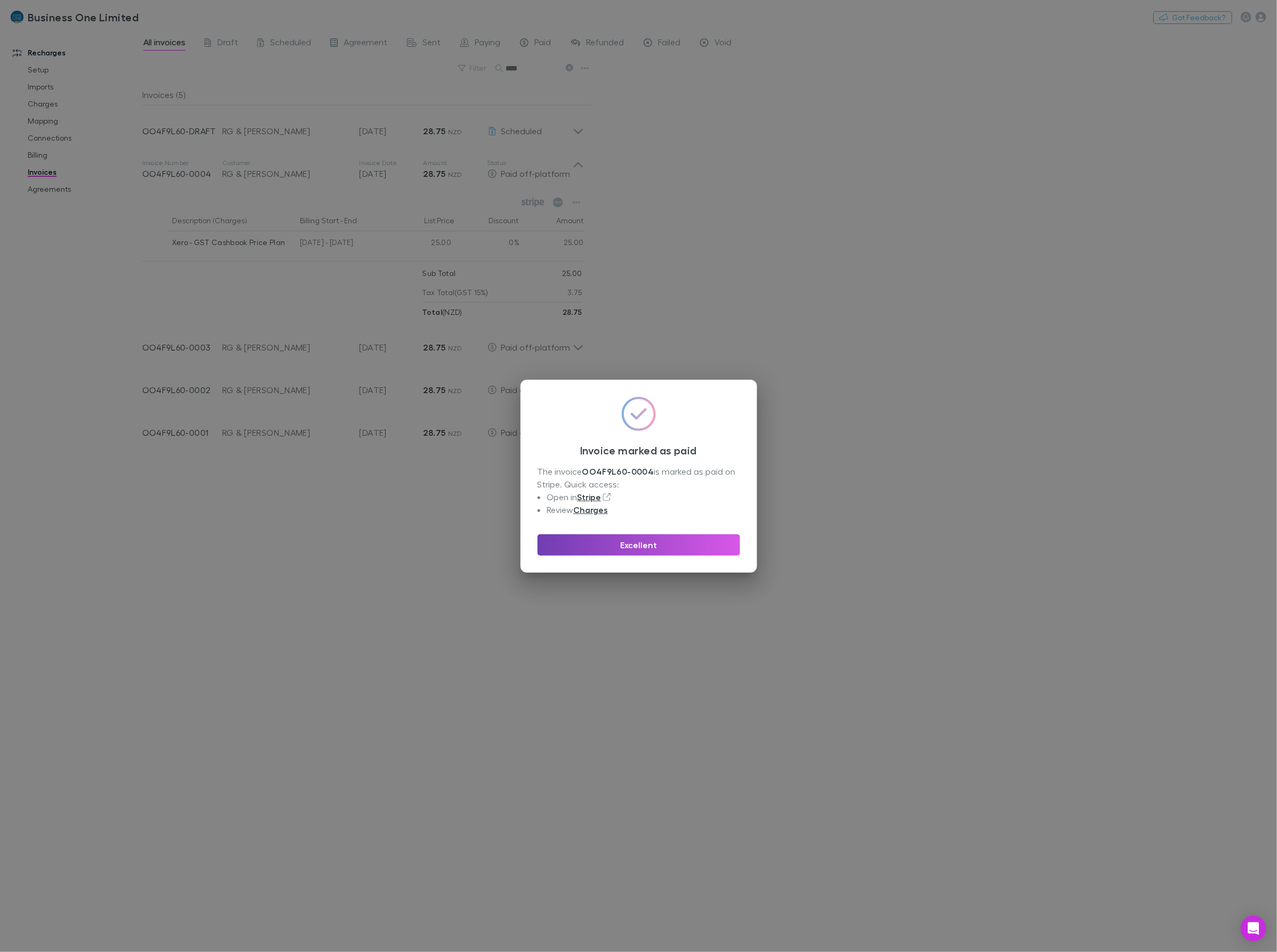
click at [658, 550] on button "Excellent" at bounding box center [639, 545] width 203 height 21
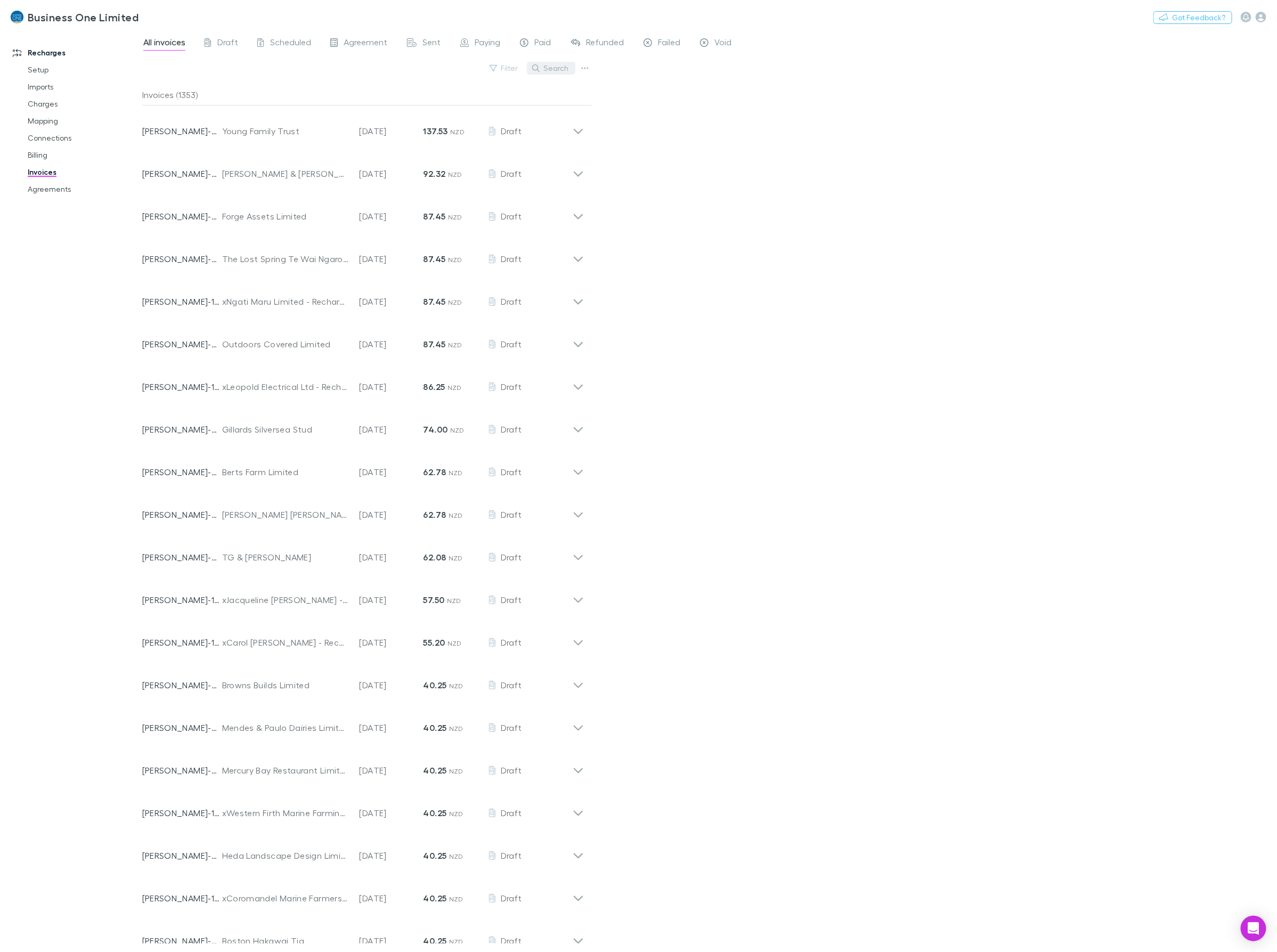
click at [549, 72] on button "Search" at bounding box center [551, 68] width 48 height 13
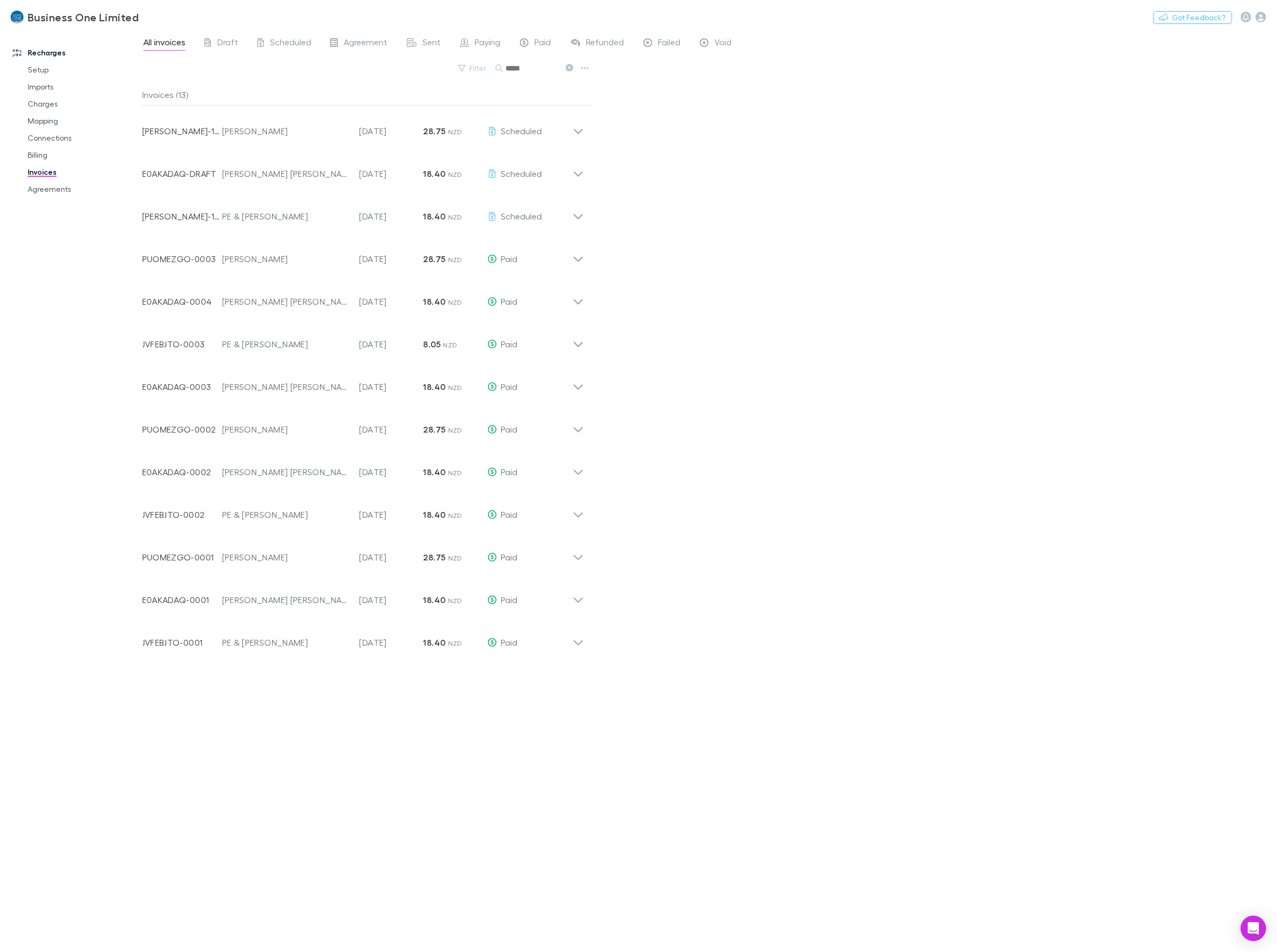
type input "*****"
